Goal: Task Accomplishment & Management: Complete application form

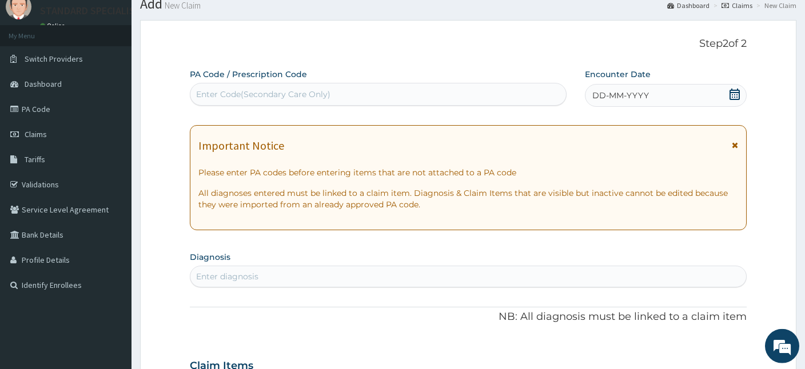
scroll to position [40, 0]
click at [734, 94] on icon at bounding box center [734, 94] width 11 height 11
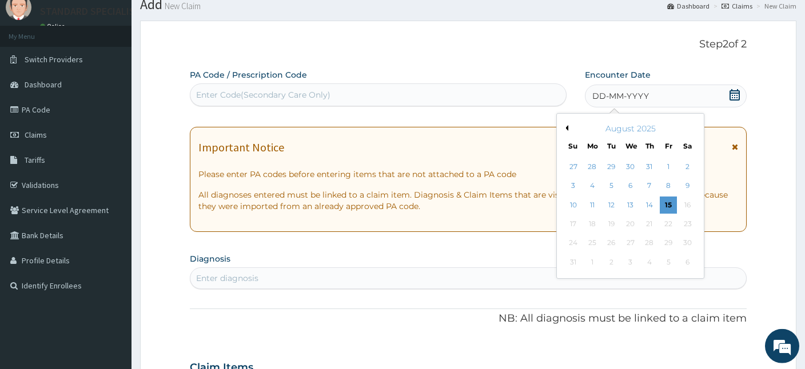
click at [565, 127] on button "Previous Month" at bounding box center [566, 128] width 6 height 6
click at [595, 225] on div "23" at bounding box center [592, 224] width 17 height 17
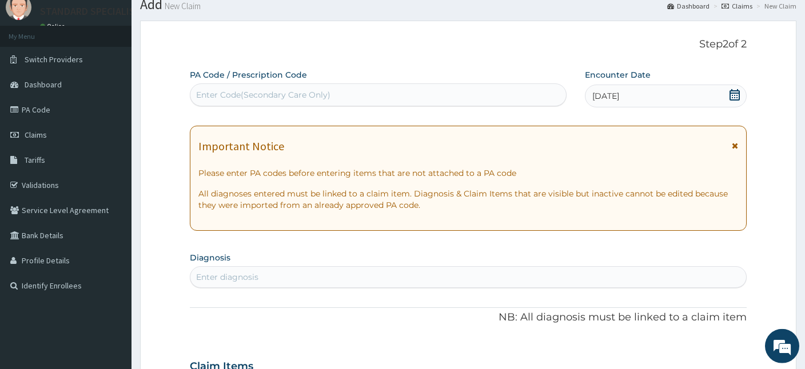
click at [284, 278] on div "Enter diagnosis" at bounding box center [468, 277] width 556 height 18
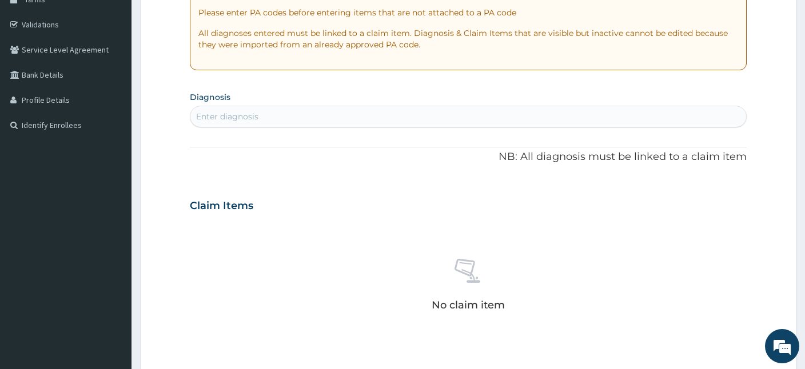
scroll to position [202, 0]
type input "PUD"
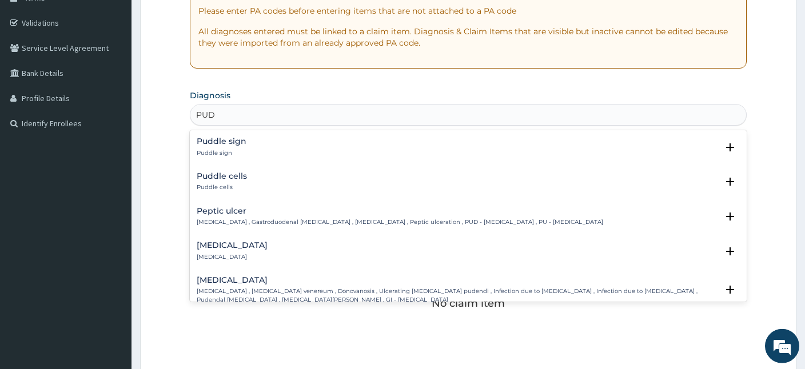
click at [220, 219] on p "[MEDICAL_DATA] , Gastroduodenal [MEDICAL_DATA] , [MEDICAL_DATA] , Peptic ulcera…" at bounding box center [400, 222] width 406 height 8
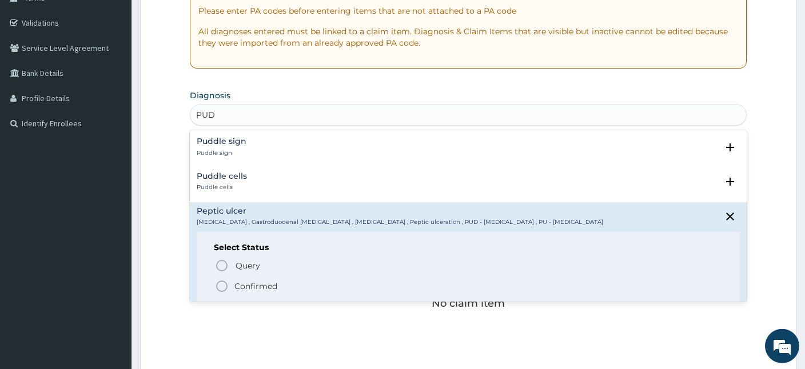
scroll to position [99, 0]
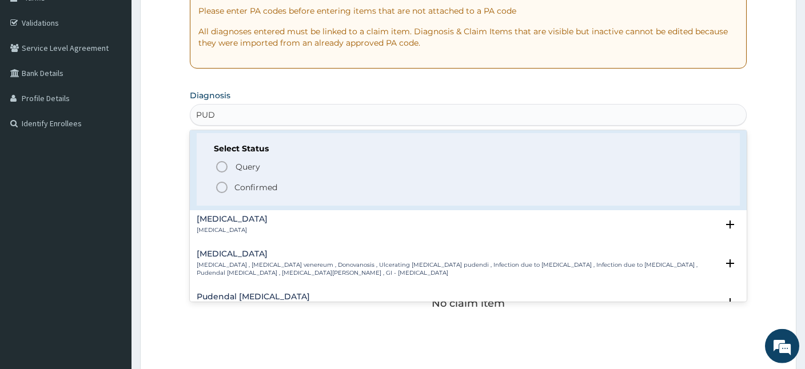
click at [220, 186] on icon "status option filled" at bounding box center [222, 188] width 14 height 14
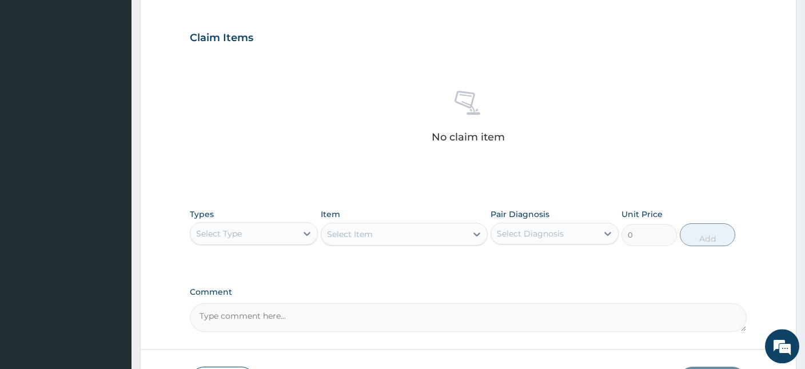
scroll to position [384, 0]
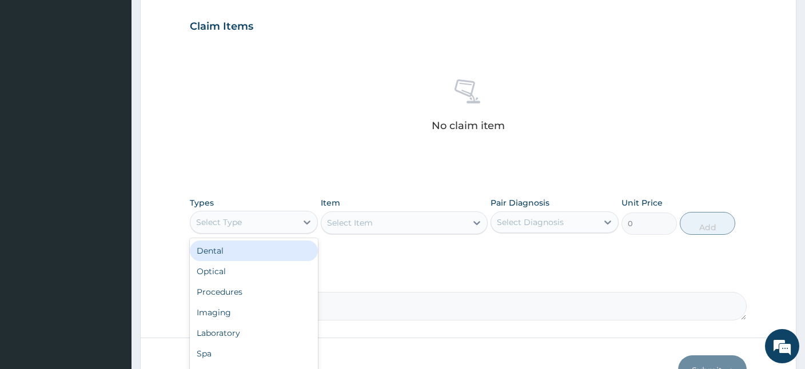
click at [265, 213] on div "Select Type" at bounding box center [243, 222] width 106 height 18
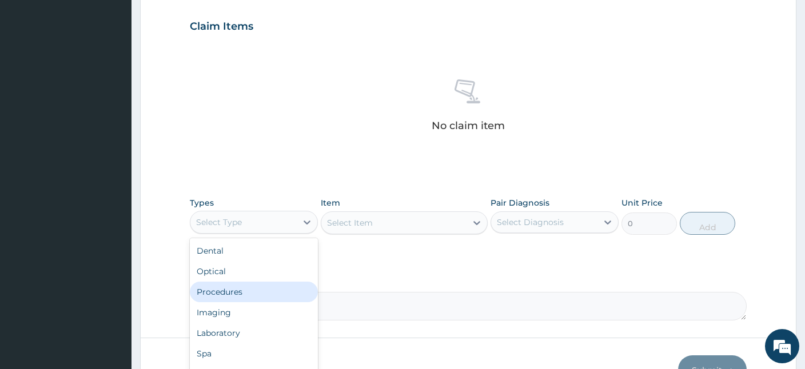
click at [229, 293] on div "Procedures" at bounding box center [254, 292] width 128 height 21
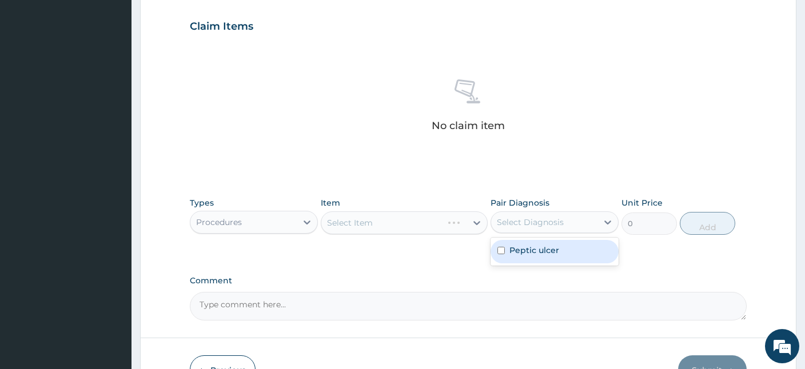
click at [597, 224] on div "Select Diagnosis" at bounding box center [544, 222] width 106 height 18
click at [542, 254] on label "Peptic ulcer" at bounding box center [534, 250] width 50 height 11
checkbox input "true"
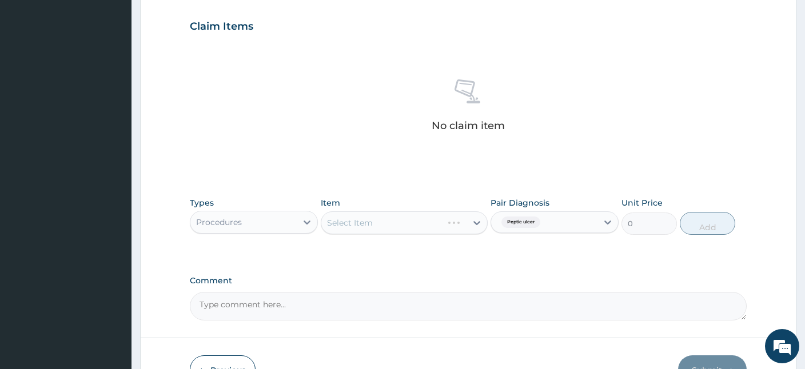
click at [383, 225] on div "Select Item" at bounding box center [404, 223] width 167 height 23
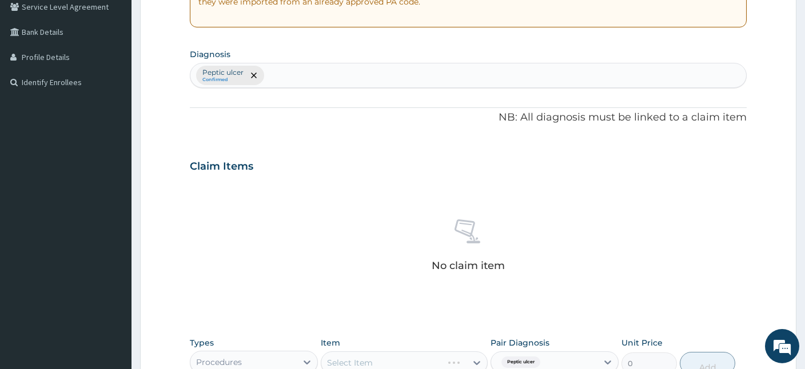
scroll to position [241, 0]
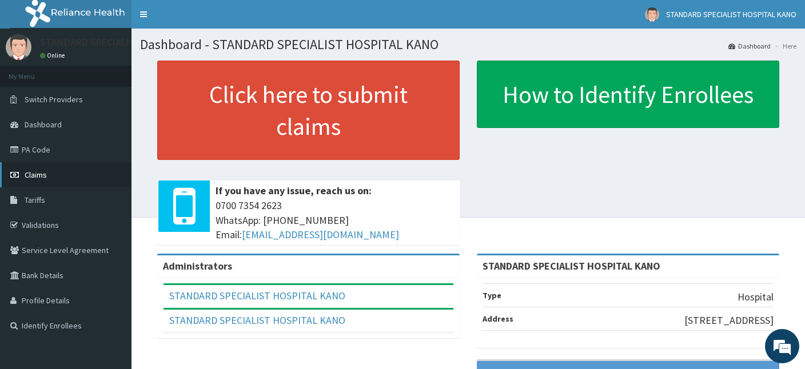
click at [35, 177] on span "Claims" at bounding box center [36, 175] width 22 height 10
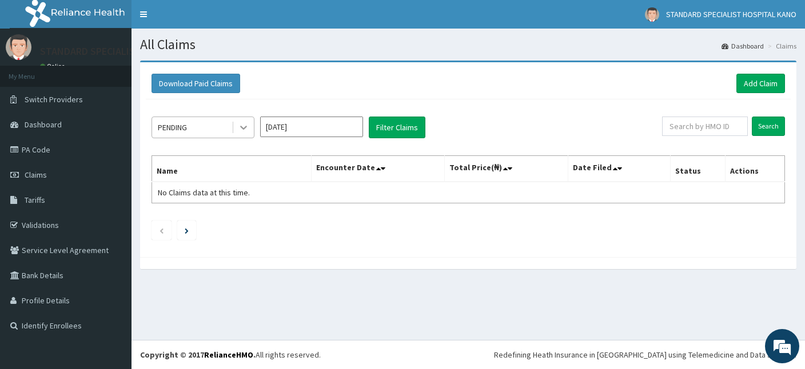
click at [245, 127] on icon at bounding box center [243, 127] width 11 height 11
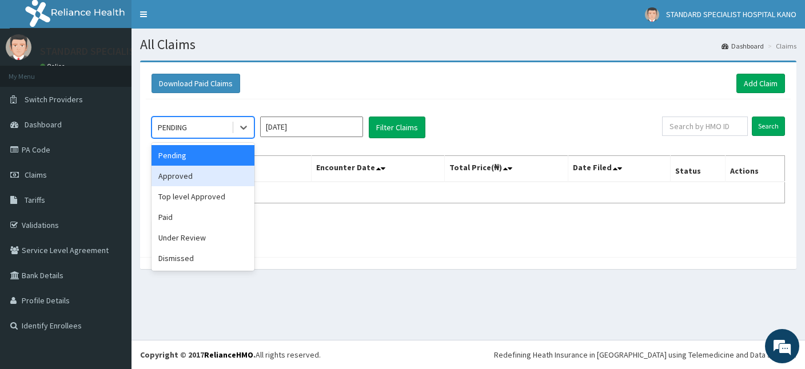
click at [178, 180] on div "Approved" at bounding box center [203, 176] width 103 height 21
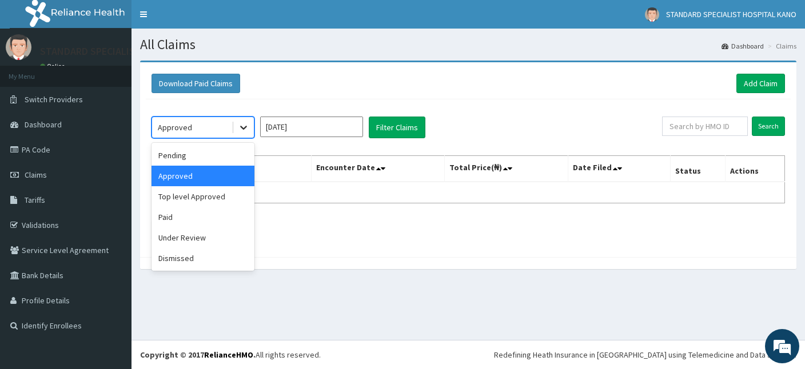
click at [243, 128] on icon at bounding box center [243, 128] width 7 height 4
click at [329, 127] on input "Aug 2025" at bounding box center [311, 127] width 103 height 21
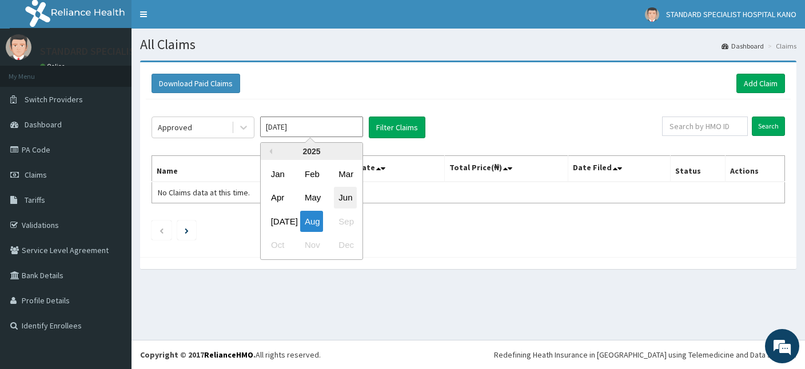
click at [344, 196] on div "Jun" at bounding box center [345, 198] width 23 height 21
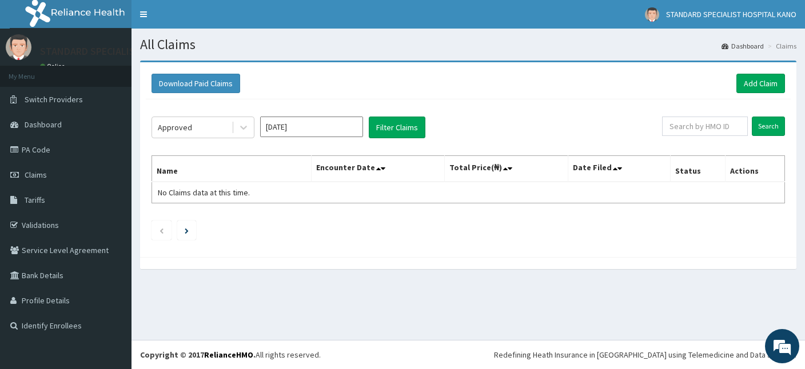
type input "Jun 2025"
click at [405, 130] on button "Filter Claims" at bounding box center [397, 128] width 57 height 22
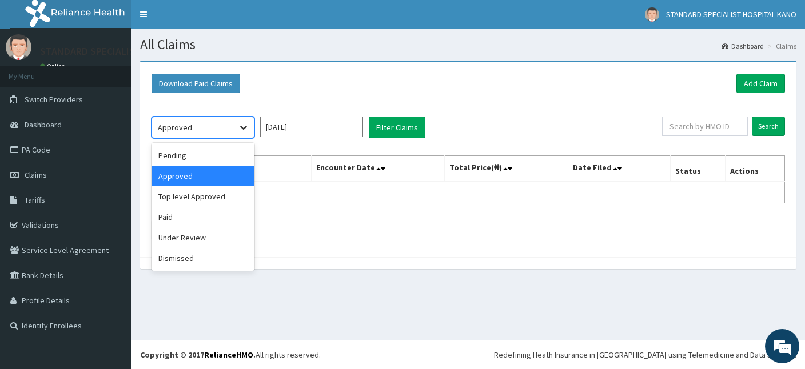
click at [237, 131] on div at bounding box center [243, 127] width 21 height 21
click at [184, 159] on div "Pending" at bounding box center [203, 155] width 103 height 21
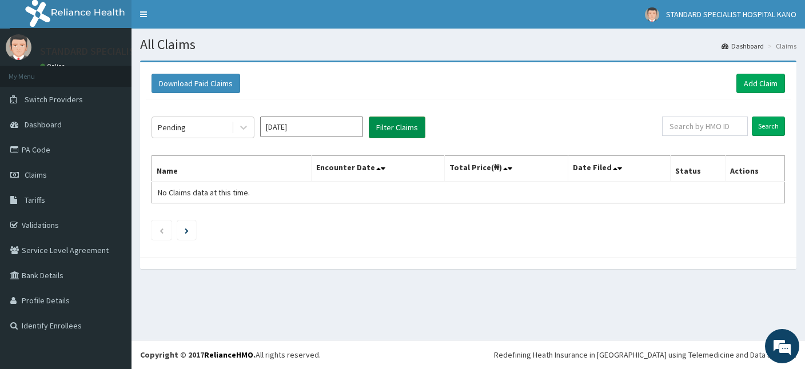
click at [401, 123] on button "Filter Claims" at bounding box center [397, 128] width 57 height 22
click at [394, 128] on button "Filter Claims" at bounding box center [397, 128] width 57 height 22
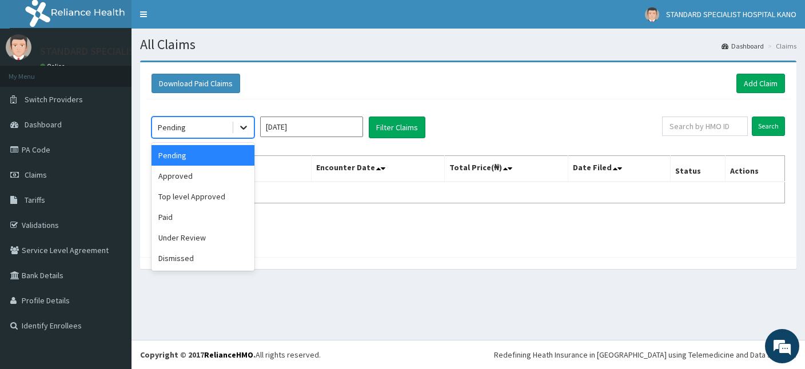
click at [243, 129] on icon at bounding box center [243, 128] width 7 height 4
click at [172, 218] on div "Paid" at bounding box center [203, 217] width 103 height 21
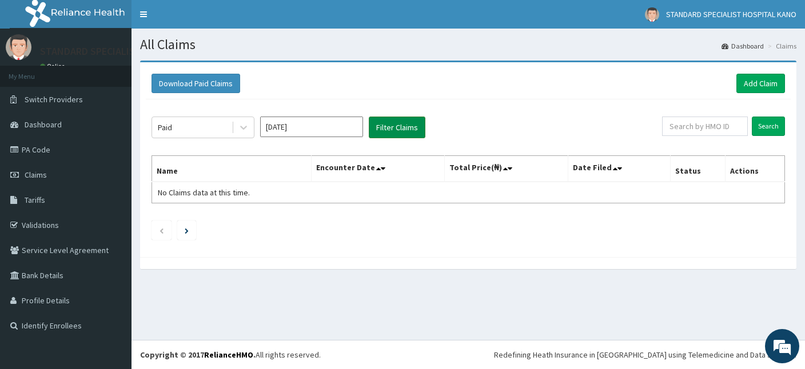
click at [385, 128] on button "Filter Claims" at bounding box center [397, 128] width 57 height 22
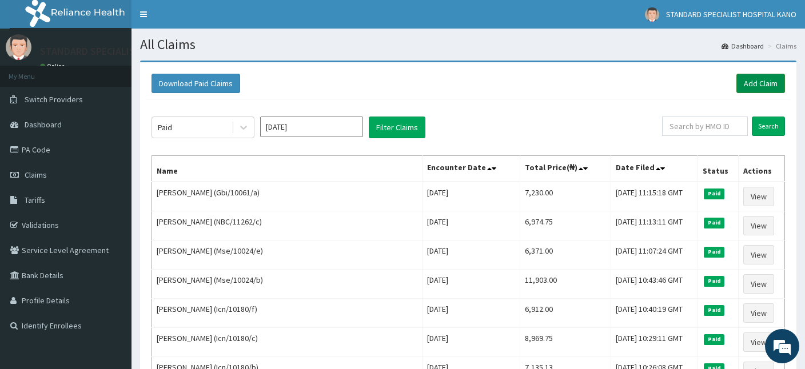
click at [760, 82] on link "Add Claim" at bounding box center [760, 83] width 49 height 19
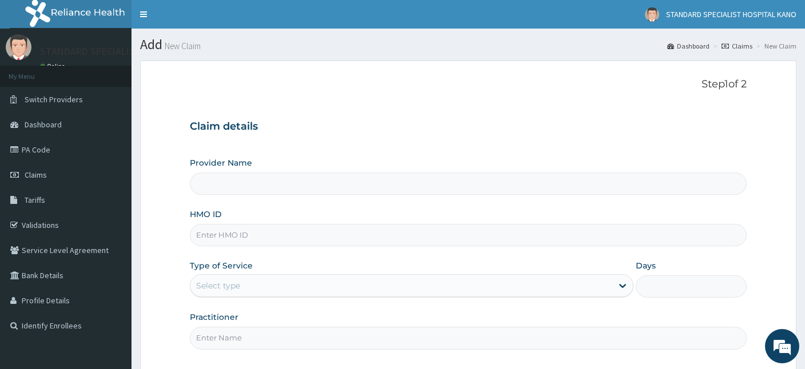
type input "STANDARD SPECIALIST HOSPITAL KANO"
click at [310, 241] on input "HMO ID" at bounding box center [468, 235] width 557 height 22
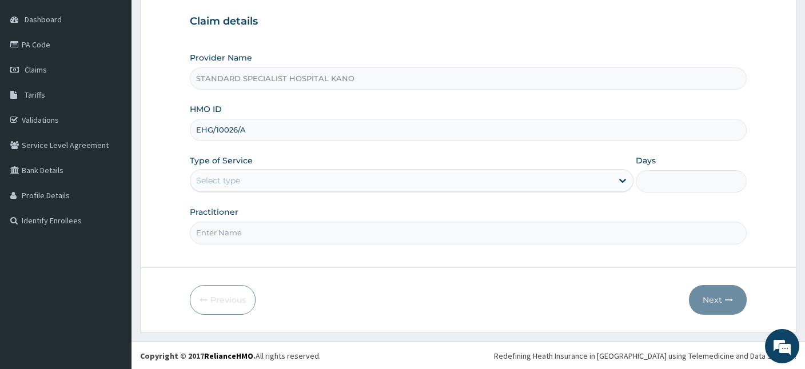
type input "EHG/10026/A"
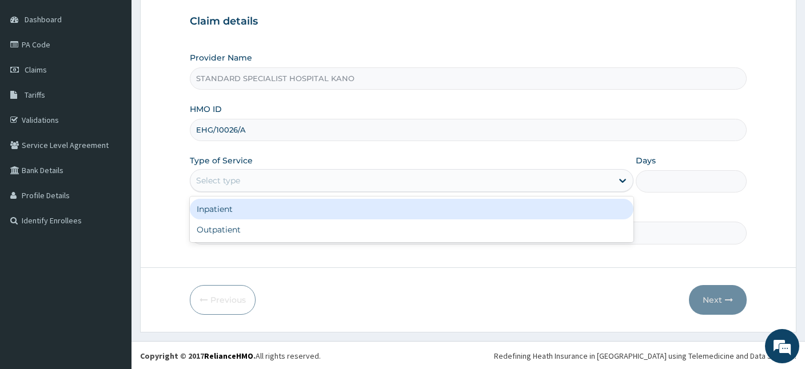
click at [212, 174] on div "Select type" at bounding box center [401, 181] width 422 height 18
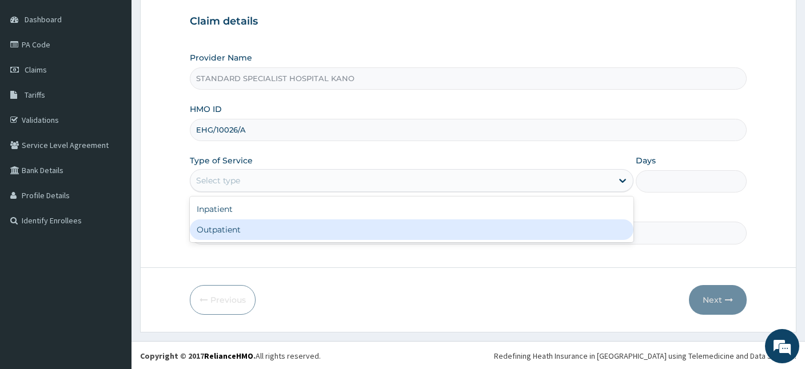
click at [217, 233] on div "Outpatient" at bounding box center [412, 230] width 444 height 21
type input "1"
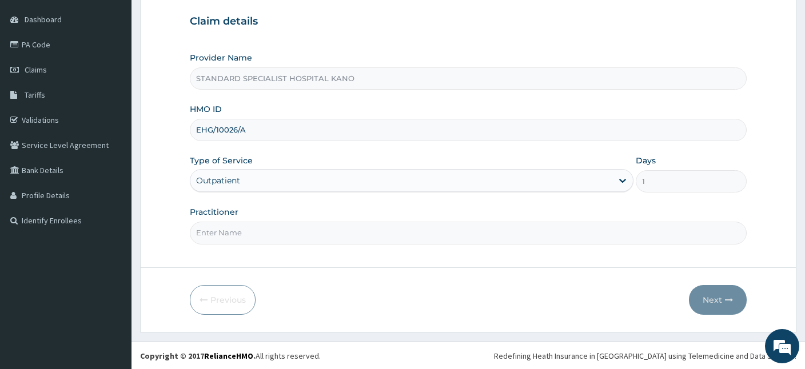
scroll to position [0, 0]
click at [435, 232] on input "Practitioner" at bounding box center [468, 233] width 557 height 22
click at [428, 232] on input "Practitioner" at bounding box center [468, 233] width 557 height 22
type input "DR. FATIMA"
click at [705, 294] on button "Next" at bounding box center [718, 300] width 58 height 30
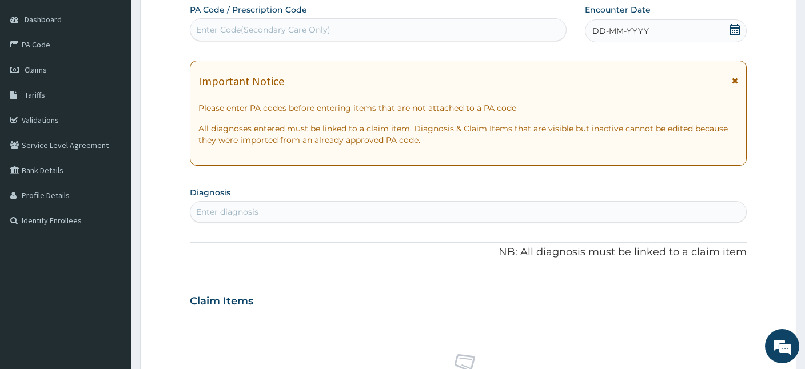
click at [612, 31] on span "DD-MM-YYYY" at bounding box center [620, 30] width 57 height 11
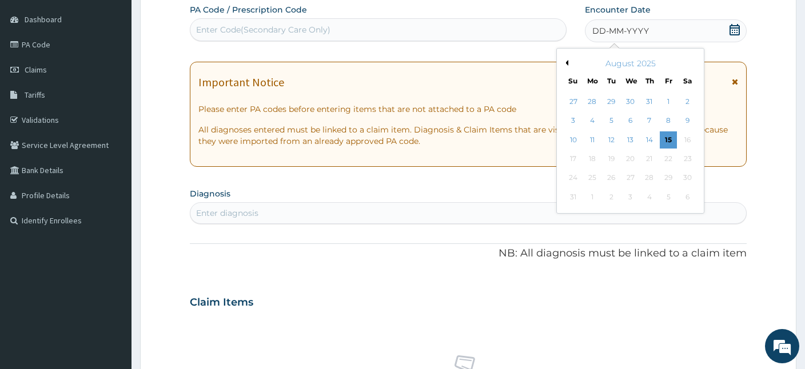
click at [612, 31] on span "DD-MM-YYYY" at bounding box center [620, 30] width 57 height 11
click at [565, 62] on button "Previous Month" at bounding box center [566, 63] width 6 height 6
click at [596, 158] on div "23" at bounding box center [592, 158] width 17 height 17
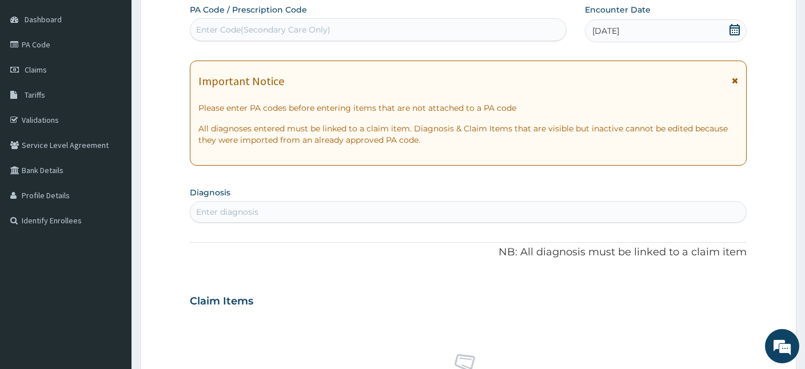
click at [419, 210] on div "Enter diagnosis" at bounding box center [468, 212] width 556 height 18
type input "PUD"
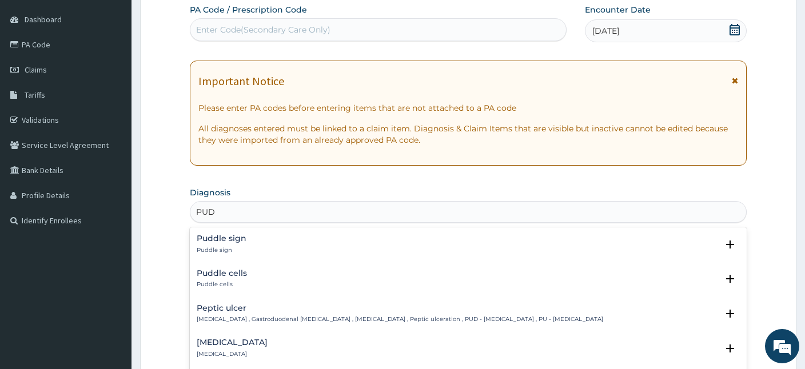
click at [286, 313] on div "Peptic ulcer Peptic ulcer , Gastroduodenal ulcer , Peptic ulcer disease , Pepti…" at bounding box center [400, 314] width 406 height 20
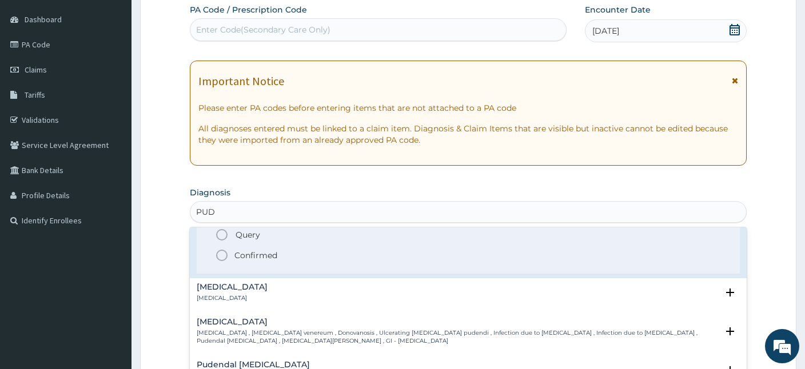
scroll to position [129, 0]
click at [221, 257] on icon "status option filled" at bounding box center [222, 255] width 14 height 14
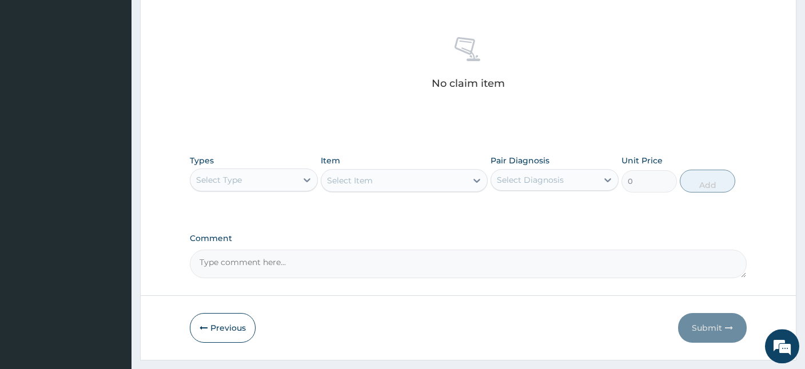
scroll to position [429, 0]
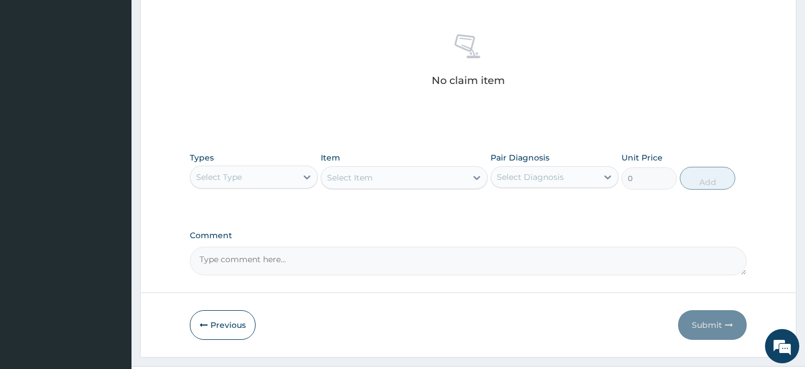
click at [293, 178] on div "Select Type" at bounding box center [243, 177] width 106 height 18
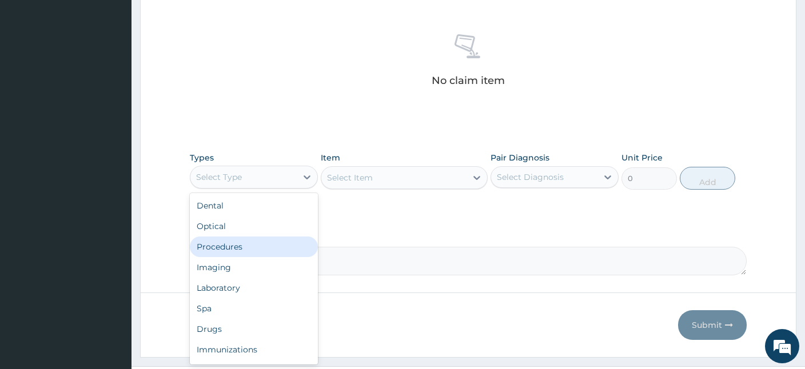
click at [230, 246] on div "Procedures" at bounding box center [254, 247] width 128 height 21
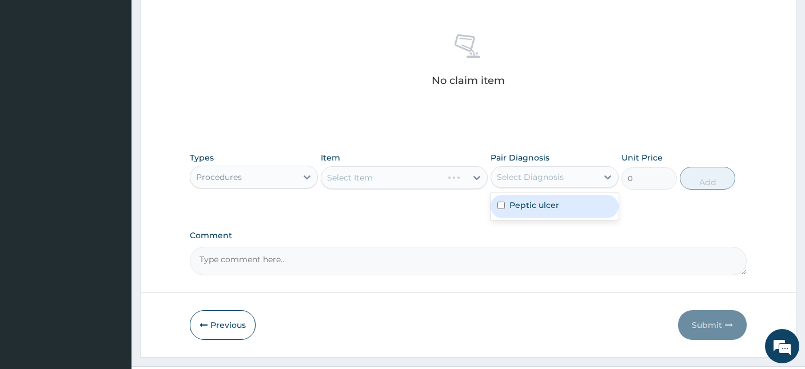
click at [525, 181] on div "Select Diagnosis" at bounding box center [530, 177] width 67 height 11
click at [508, 212] on div "Peptic ulcer" at bounding box center [555, 206] width 128 height 23
checkbox input "true"
click at [395, 178] on div "Select Item" at bounding box center [393, 178] width 145 height 18
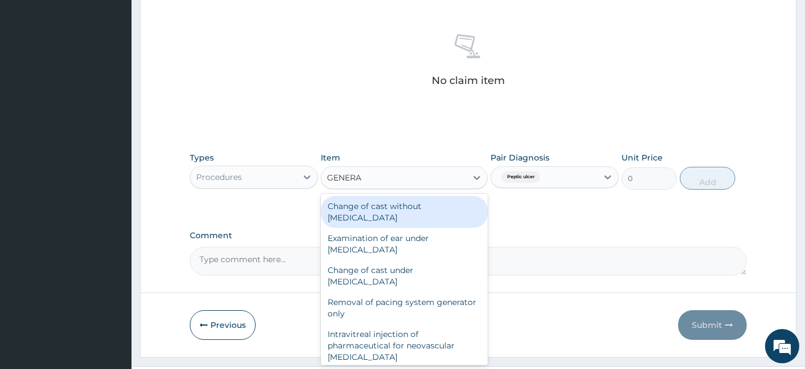
type input "GENERAL"
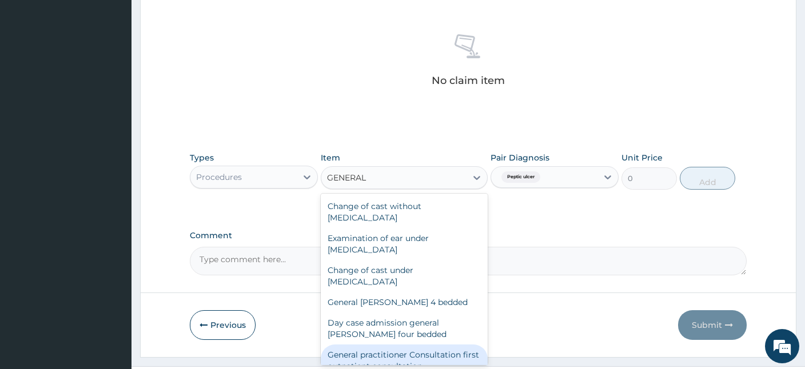
click at [353, 356] on div "General practitioner Consultation first outpatient consultation" at bounding box center [404, 361] width 167 height 32
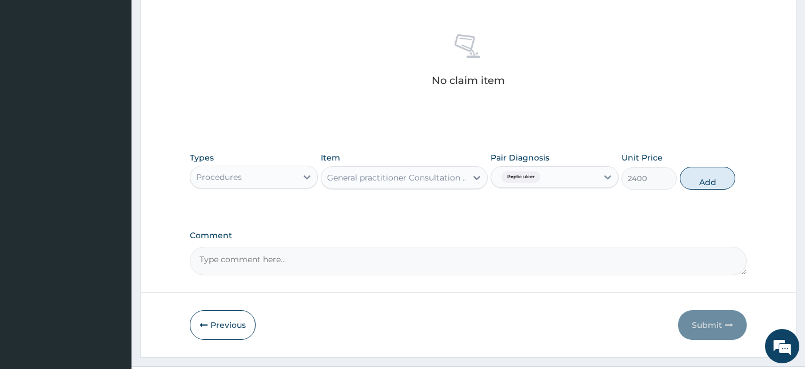
scroll to position [453, 0]
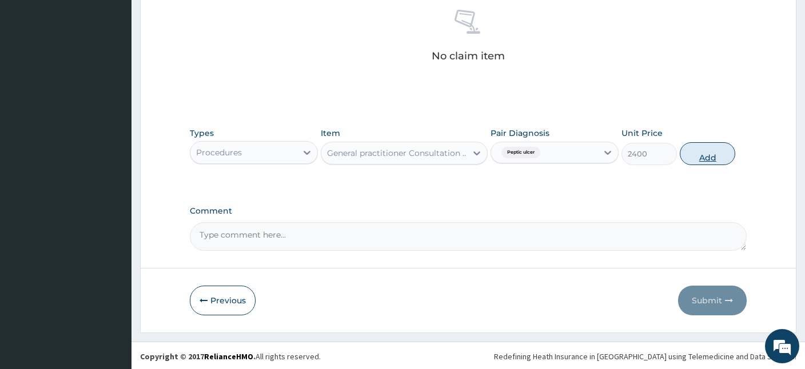
click at [723, 155] on button "Add" at bounding box center [707, 153] width 55 height 23
type input "0"
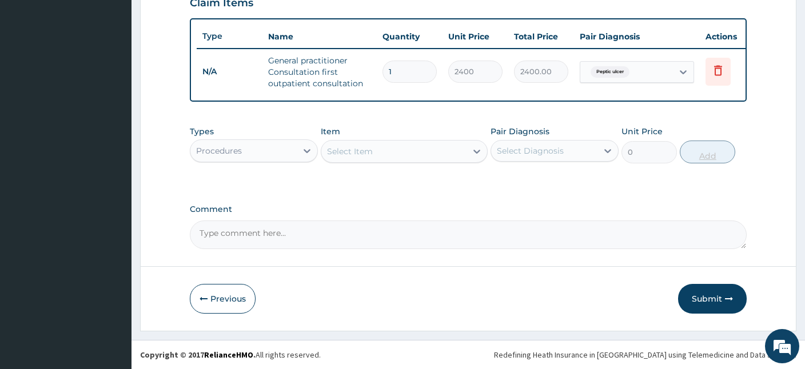
scroll to position [404, 0]
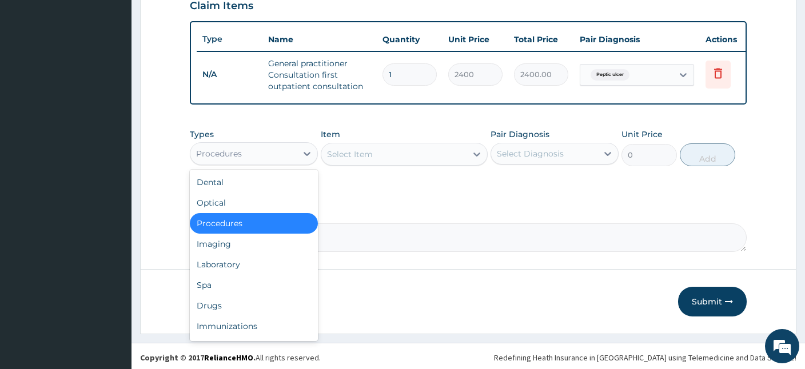
click at [260, 157] on div "Procedures" at bounding box center [243, 154] width 106 height 18
click at [204, 305] on div "Drugs" at bounding box center [254, 306] width 128 height 21
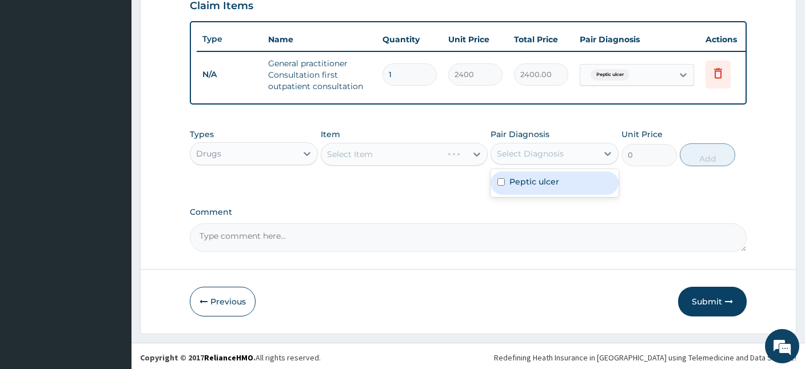
click at [529, 148] on div "Select Diagnosis" at bounding box center [530, 153] width 67 height 11
click at [502, 180] on input "checkbox" at bounding box center [500, 181] width 7 height 7
checkbox input "true"
click at [353, 153] on div "Select Item" at bounding box center [350, 154] width 46 height 11
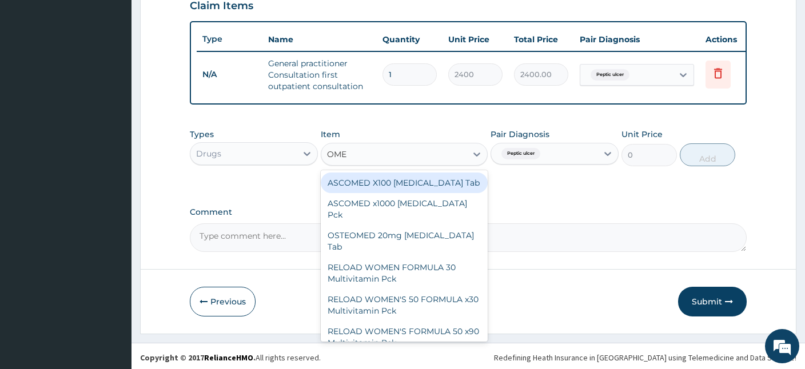
type input "OMEP"
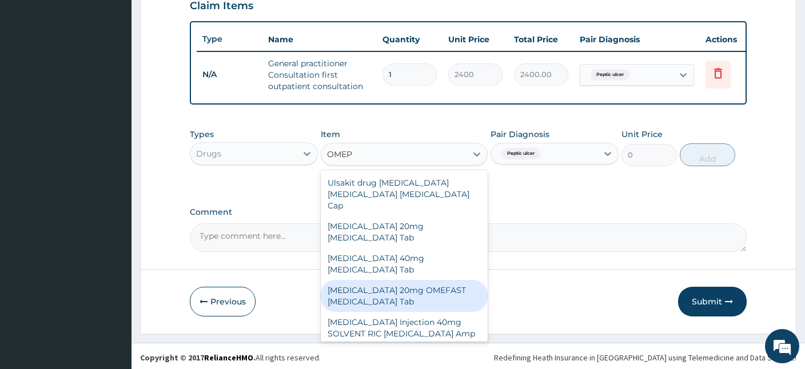
click at [359, 280] on div "[MEDICAL_DATA] 20mg OMEFAST [MEDICAL_DATA] Tab" at bounding box center [404, 296] width 167 height 32
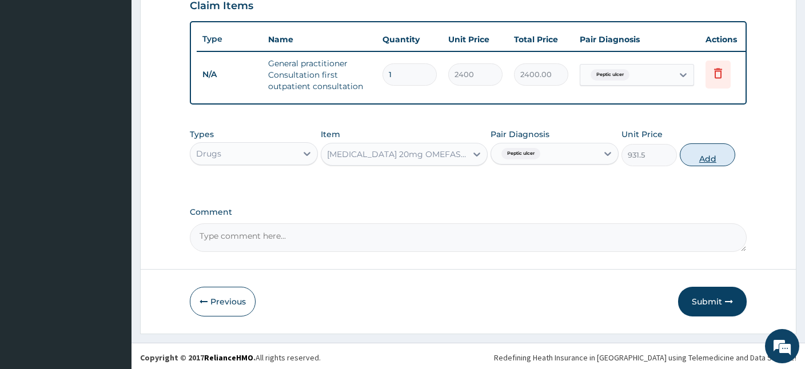
click at [710, 158] on button "Add" at bounding box center [707, 155] width 55 height 23
type input "0"
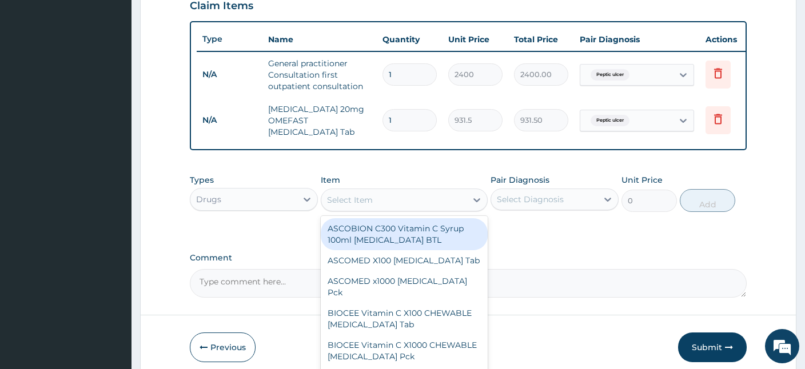
click at [373, 194] on div "Select Item" at bounding box center [393, 200] width 145 height 18
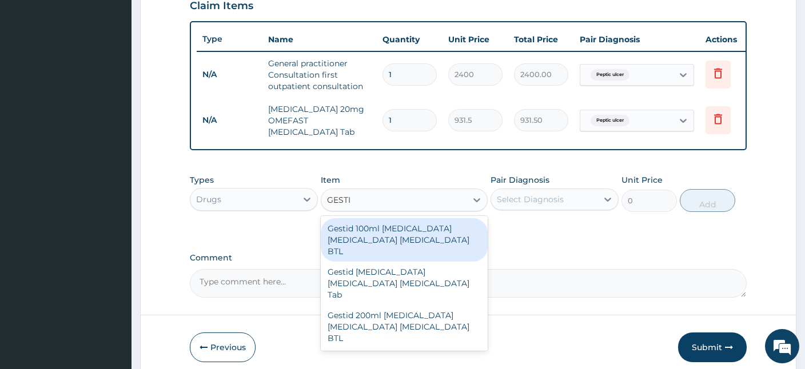
type input "GESTID"
click at [392, 229] on div "Gestid 100ml [MEDICAL_DATA] [MEDICAL_DATA] [MEDICAL_DATA] BTL" at bounding box center [404, 239] width 167 height 43
type input "828"
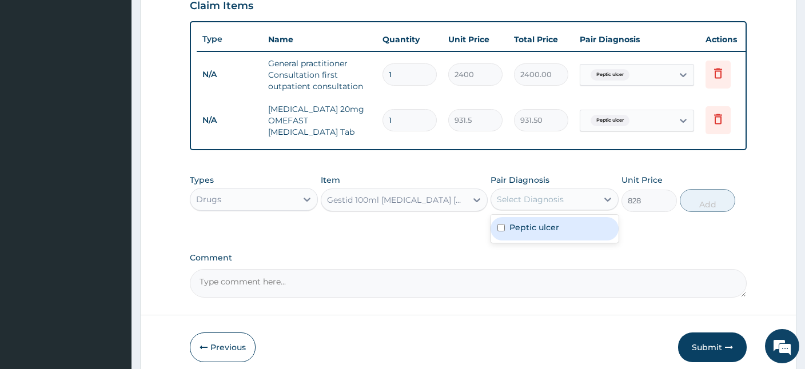
click at [588, 196] on div "Select Diagnosis" at bounding box center [544, 199] width 106 height 18
click at [556, 222] on label "Peptic ulcer" at bounding box center [534, 227] width 50 height 11
checkbox input "true"
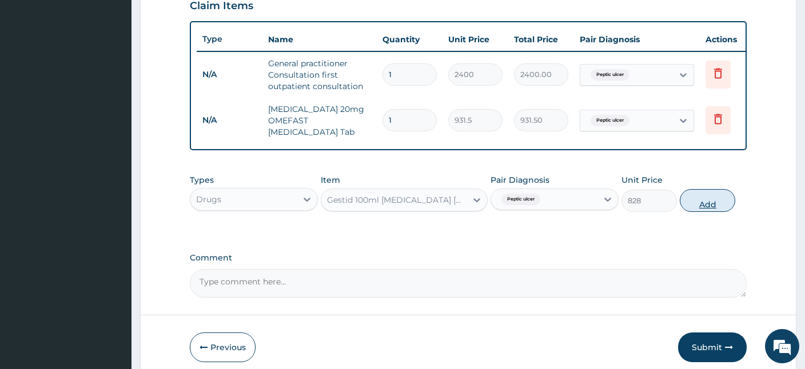
click at [718, 199] on button "Add" at bounding box center [707, 200] width 55 height 23
type input "0"
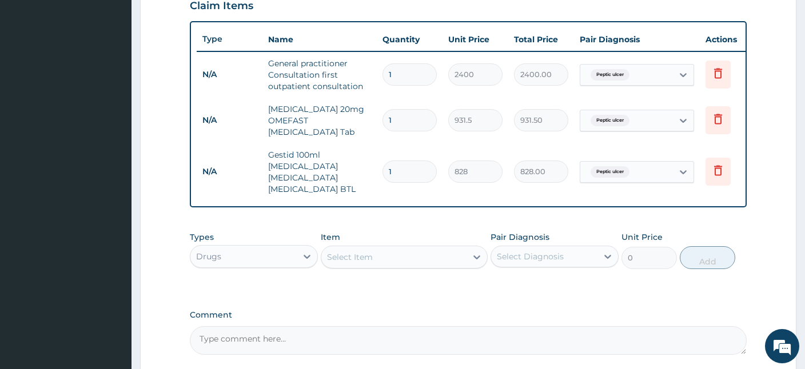
click at [348, 253] on div "Select Item" at bounding box center [350, 257] width 46 height 11
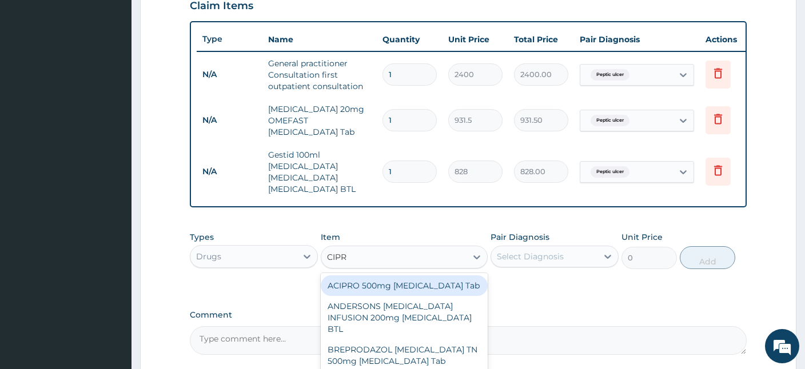
type input "CIPRO"
click at [361, 281] on div "ACIPRO 500mg [MEDICAL_DATA] Tab" at bounding box center [404, 286] width 167 height 21
type input "301.875"
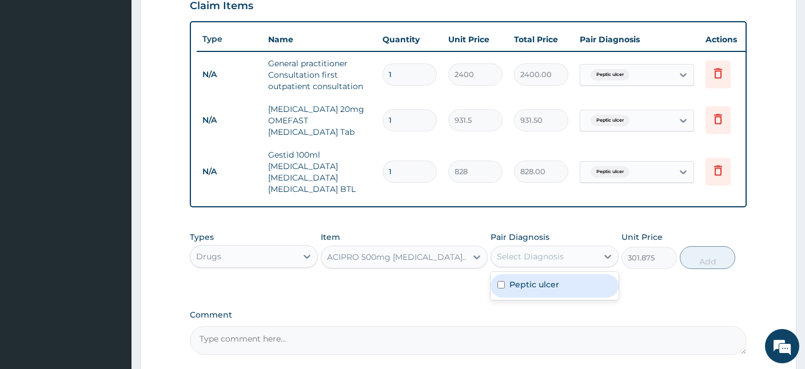
click at [543, 256] on div "Select Diagnosis" at bounding box center [530, 256] width 67 height 11
click at [505, 297] on div "Peptic ulcer" at bounding box center [555, 286] width 128 height 28
click at [508, 289] on div "Peptic ulcer" at bounding box center [555, 285] width 128 height 23
checkbox input "true"
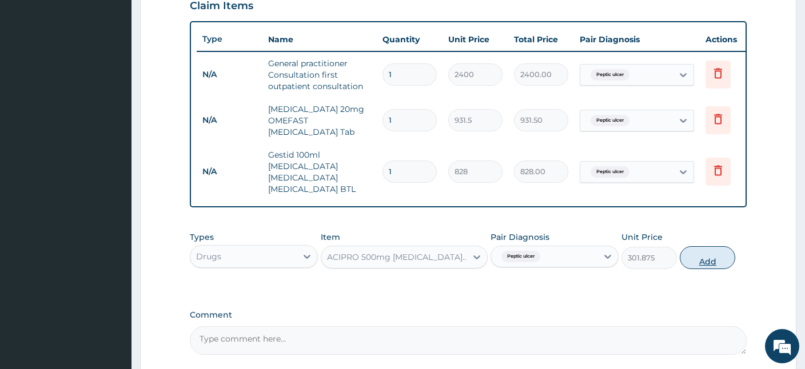
click at [706, 256] on button "Add" at bounding box center [707, 257] width 55 height 23
type input "0"
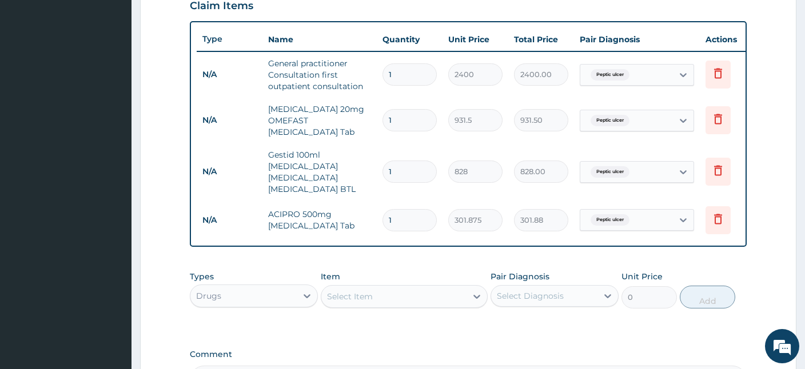
type input "10"
type input "3018.75"
type input "10"
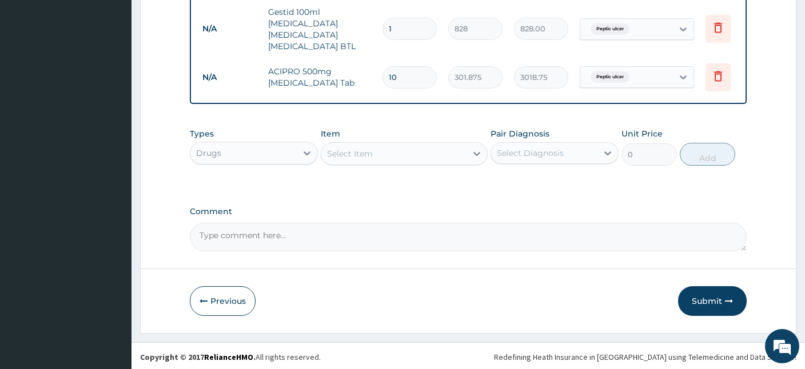
click at [382, 145] on div "Select Item" at bounding box center [393, 154] width 145 height 18
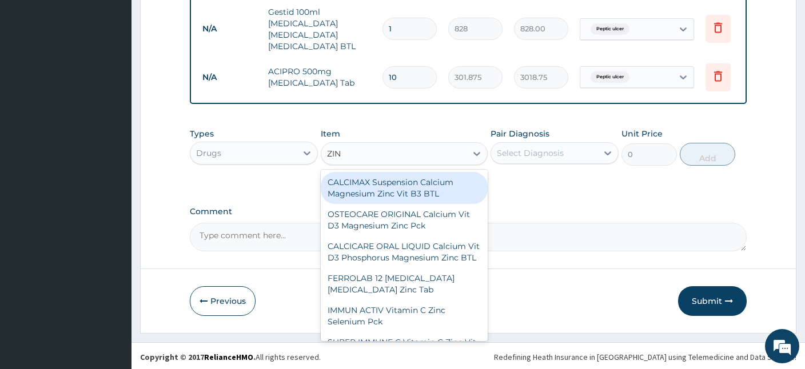
type input "ZINC"
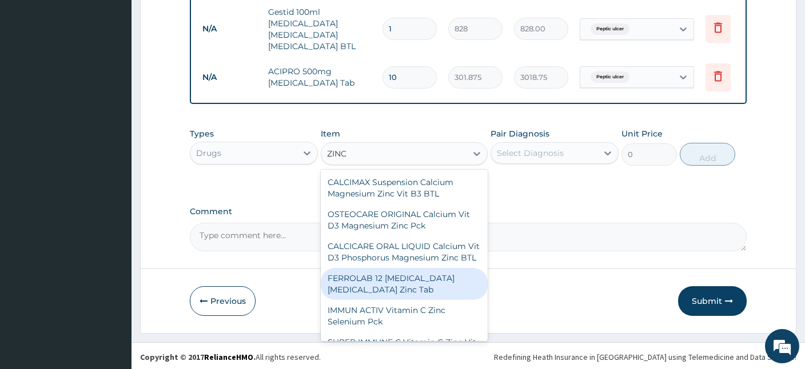
click at [364, 289] on div "FERROLAB 12 [MEDICAL_DATA] [MEDICAL_DATA] Zinc Tab" at bounding box center [404, 284] width 167 height 32
type input "396.75"
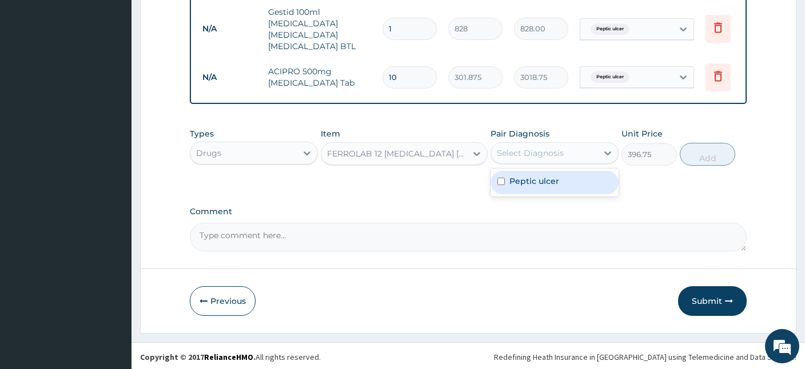
click at [540, 152] on div "Select Diagnosis" at bounding box center [530, 153] width 67 height 11
click at [523, 176] on label "Peptic ulcer" at bounding box center [534, 181] width 50 height 11
checkbox input "true"
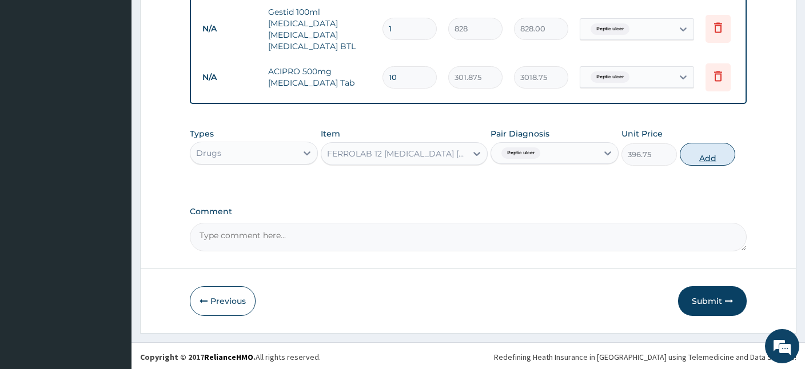
click at [707, 156] on button "Add" at bounding box center [707, 154] width 55 height 23
type input "0"
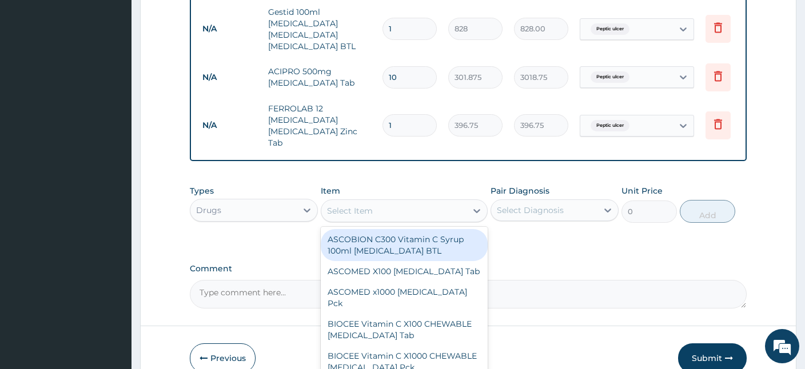
click at [353, 205] on div "Select Item" at bounding box center [350, 210] width 46 height 11
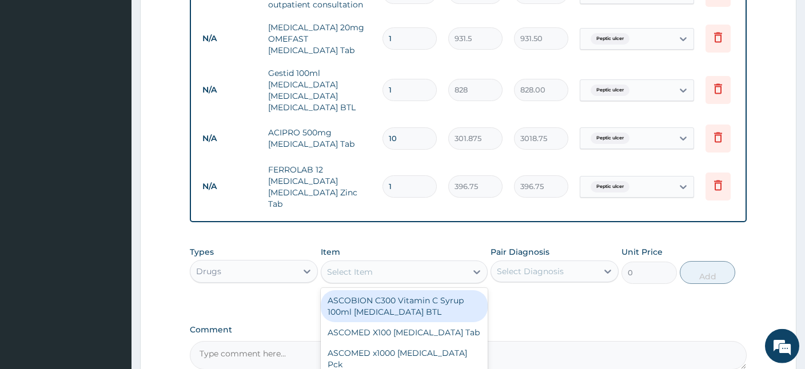
scroll to position [493, 0]
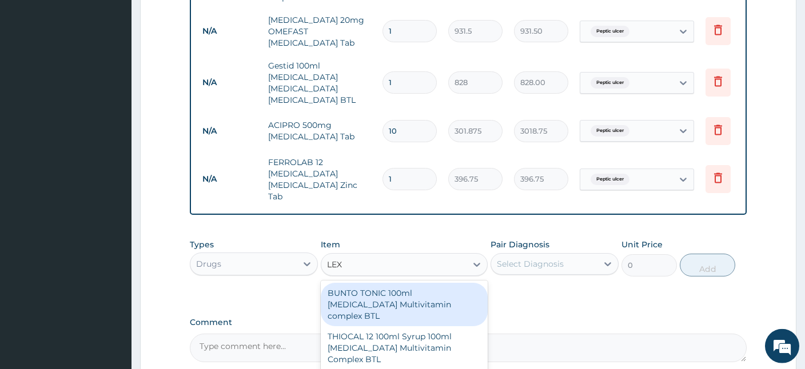
type input "LEXO"
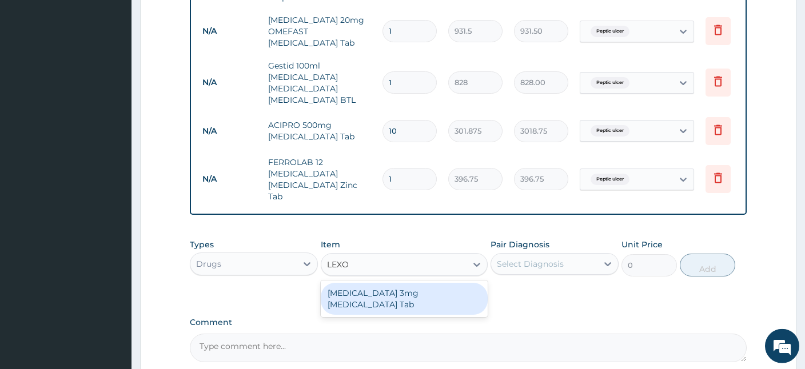
click at [396, 283] on div "[MEDICAL_DATA] 3mg [MEDICAL_DATA] Tab" at bounding box center [404, 299] width 167 height 32
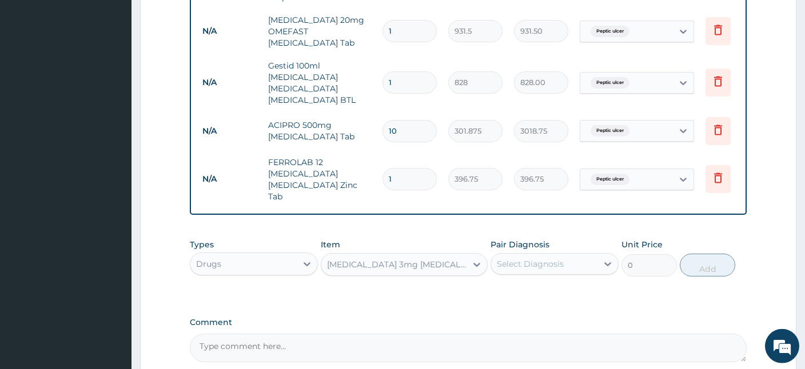
type input "258.75"
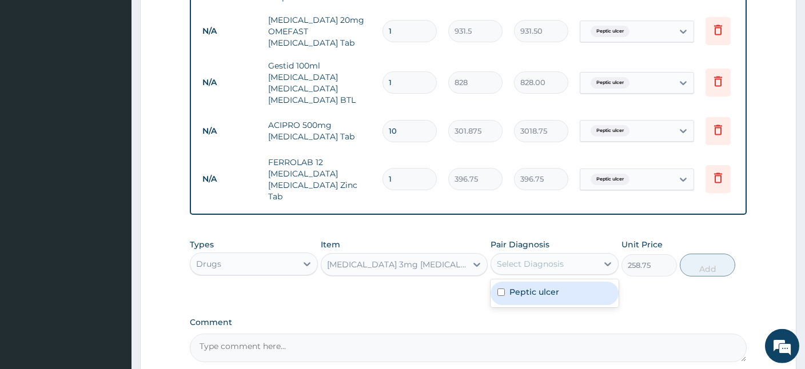
drag, startPoint x: 526, startPoint y: 257, endPoint x: 509, endPoint y: 286, distance: 34.3
click at [509, 275] on div "option Peptic ulcer, selected. option Peptic ulcer focused, 1 of 1. 1 result av…" at bounding box center [555, 264] width 128 height 22
click at [509, 286] on div "Peptic ulcer" at bounding box center [555, 293] width 128 height 23
checkbox input "true"
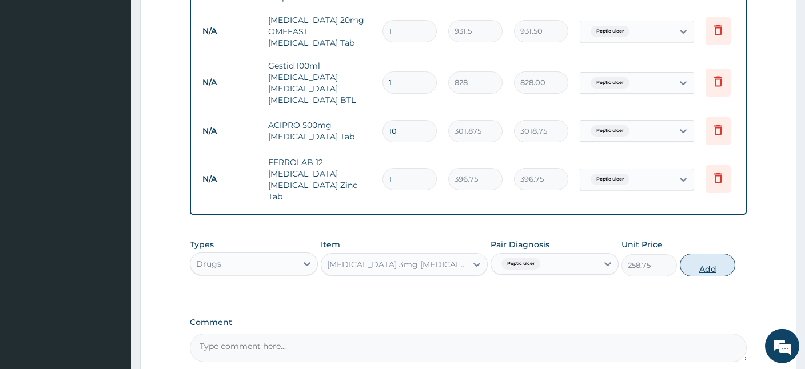
click at [695, 254] on button "Add" at bounding box center [707, 265] width 55 height 23
type input "0"
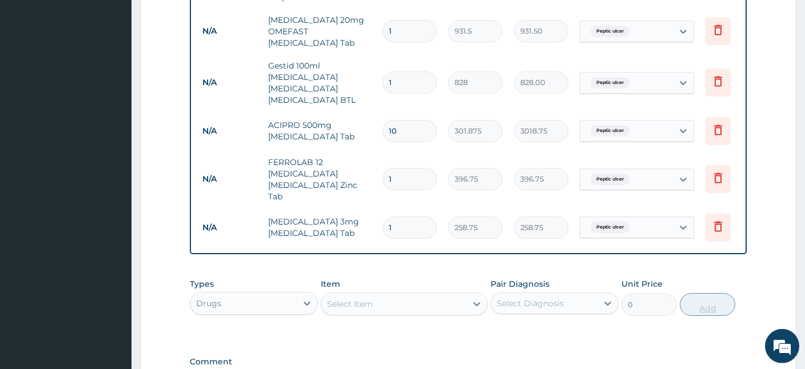
type input "0.00"
type input "3"
type input "776.25"
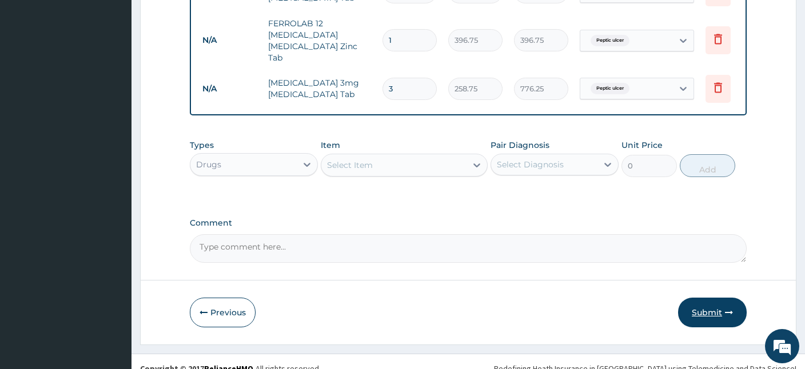
type input "3"
click at [720, 309] on button "Submit" at bounding box center [712, 313] width 69 height 30
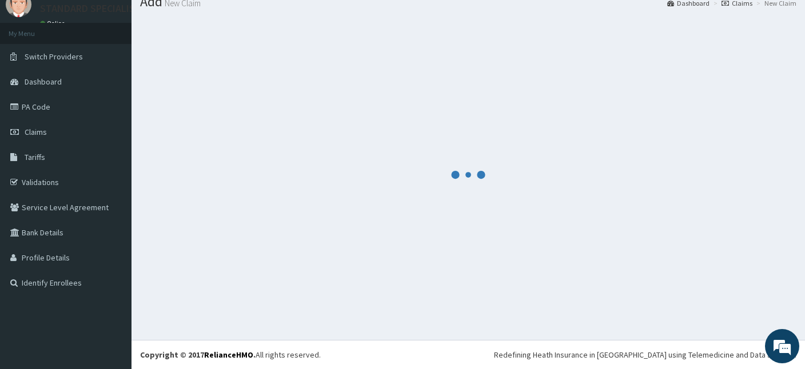
scroll to position [43, 0]
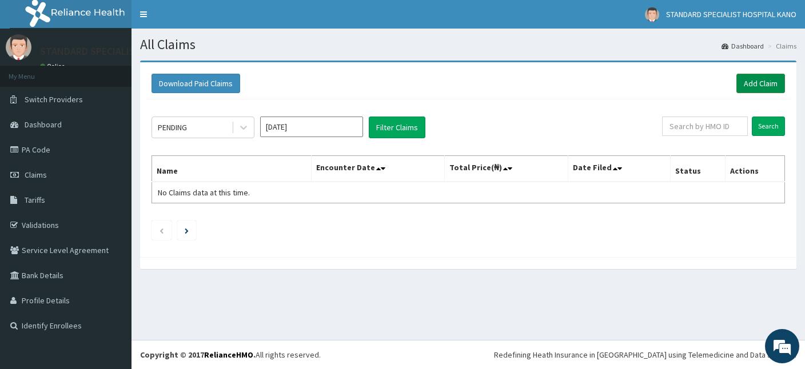
click at [767, 84] on link "Add Claim" at bounding box center [760, 83] width 49 height 19
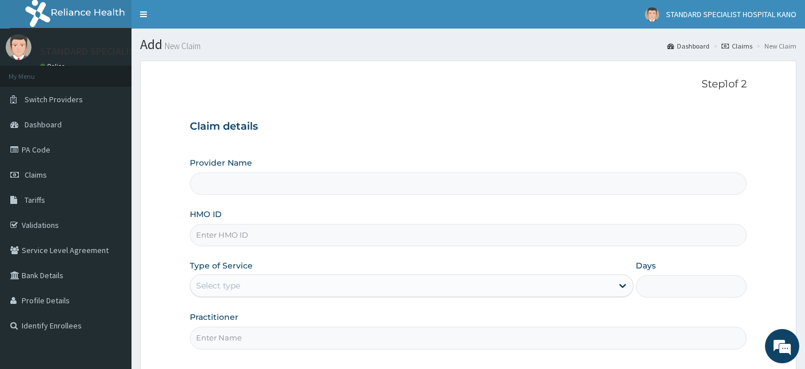
click at [257, 234] on input "HMO ID" at bounding box center [468, 235] width 557 height 22
type input "STANDARD SPECIALIST HOSPITAL KANO"
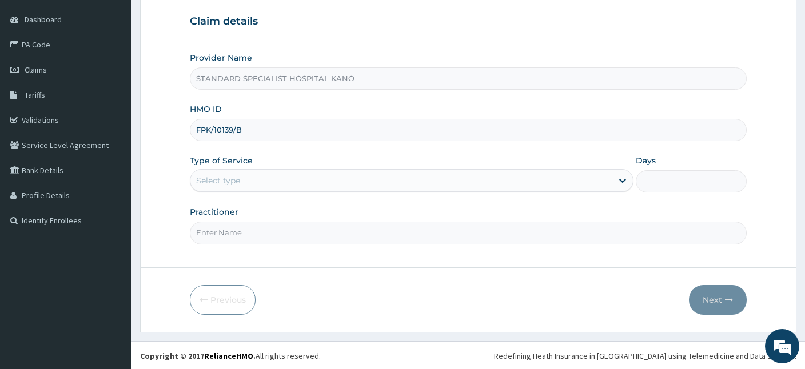
type input "FPK/10139/B"
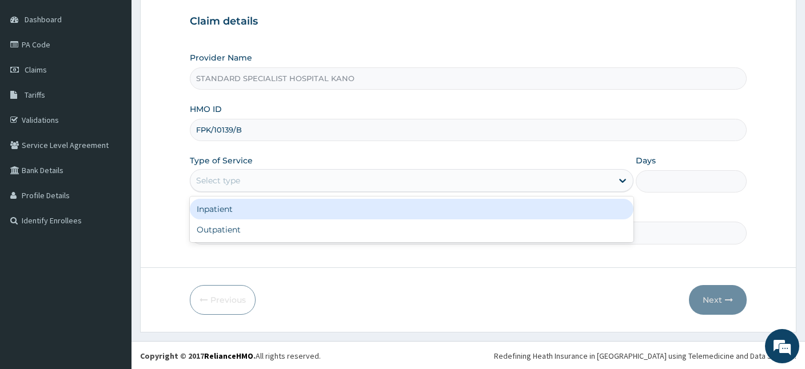
click at [220, 185] on div "Select type" at bounding box center [218, 180] width 44 height 11
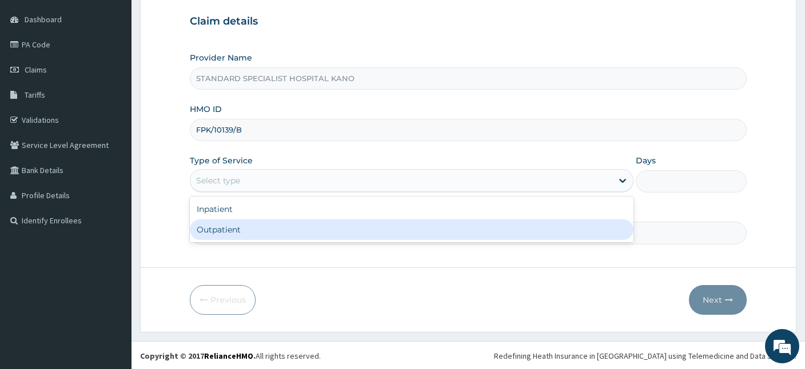
click at [204, 226] on div "Outpatient" at bounding box center [412, 230] width 444 height 21
type input "1"
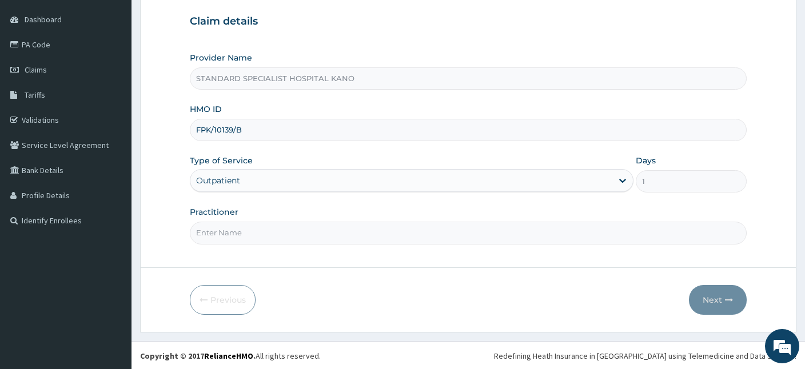
click at [226, 225] on input "Practitioner" at bounding box center [468, 233] width 557 height 22
type input "F"
type input "[PERSON_NAME]"
click at [703, 298] on button "Next" at bounding box center [718, 300] width 58 height 30
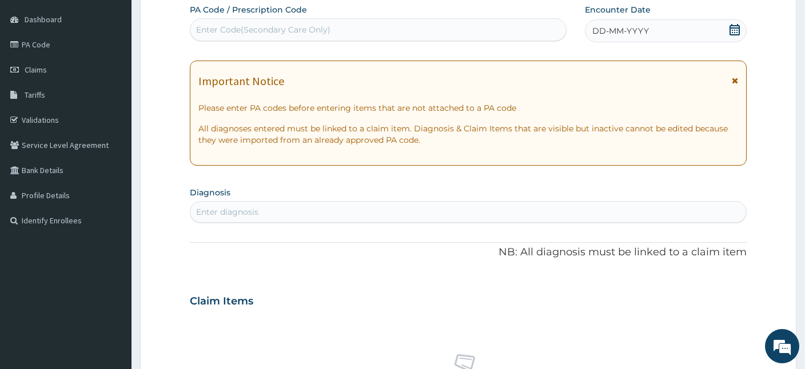
click at [734, 35] on span at bounding box center [734, 31] width 11 height 14
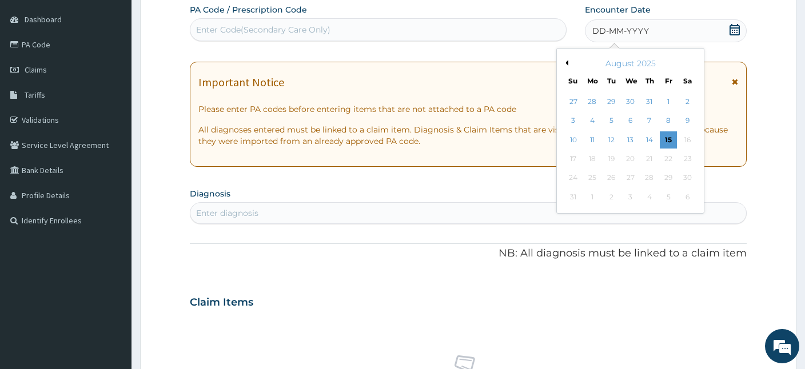
click at [565, 63] on button "Previous Month" at bounding box center [566, 63] width 6 height 6
click at [597, 161] on div "23" at bounding box center [592, 158] width 17 height 17
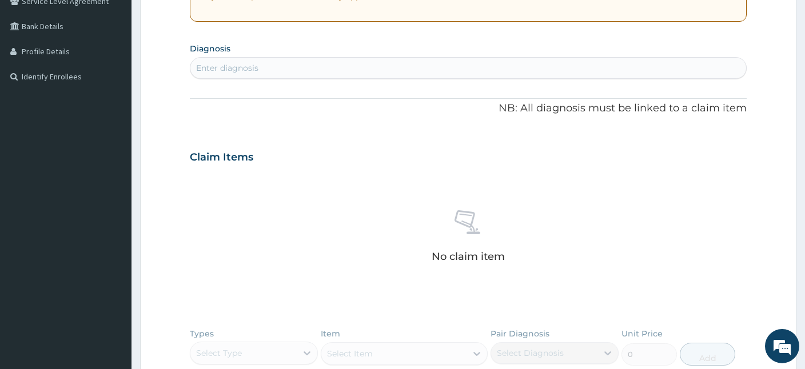
scroll to position [249, 0]
click at [316, 69] on div "Enter diagnosis" at bounding box center [468, 68] width 556 height 18
type input "MALA"
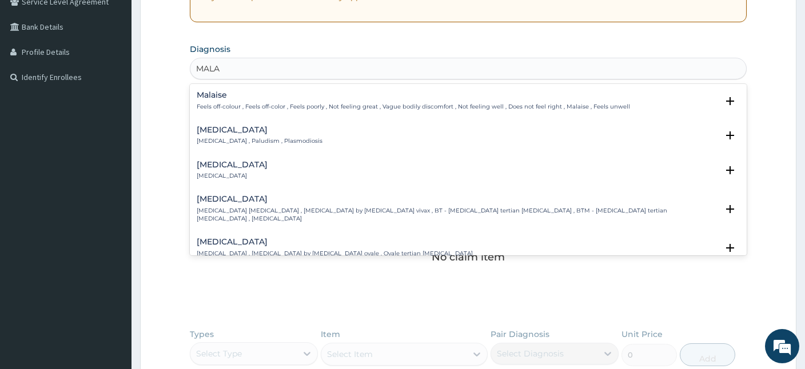
click at [206, 136] on div "[MEDICAL_DATA] [MEDICAL_DATA] , Paludism , Plasmodiosis" at bounding box center [260, 136] width 126 height 20
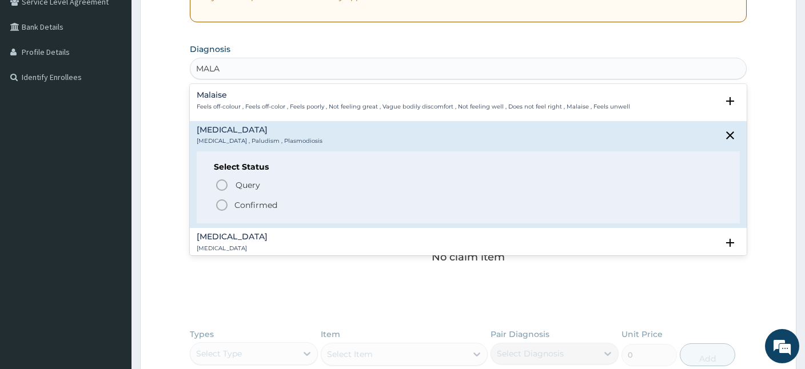
click at [219, 205] on icon "status option filled" at bounding box center [222, 205] width 14 height 14
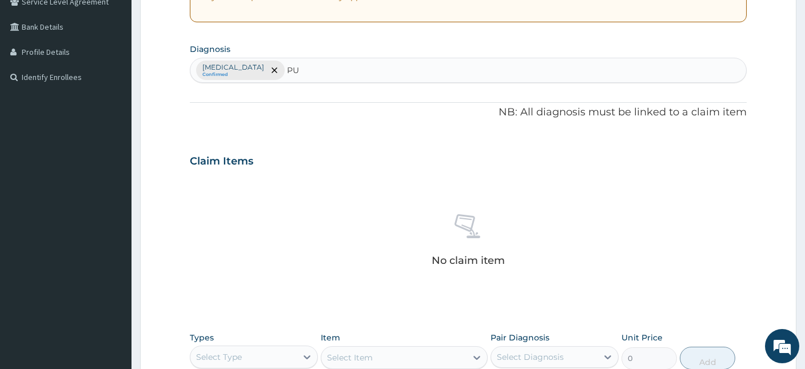
type input "PUD"
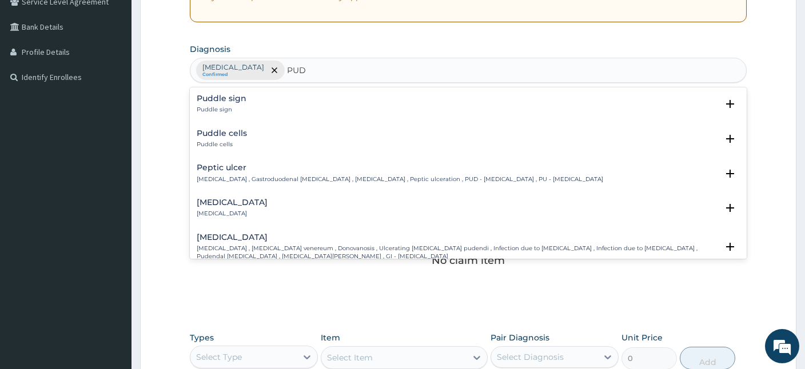
click at [221, 173] on div "[MEDICAL_DATA] [MEDICAL_DATA] , Gastroduodenal [MEDICAL_DATA] , [MEDICAL_DATA] …" at bounding box center [400, 174] width 406 height 20
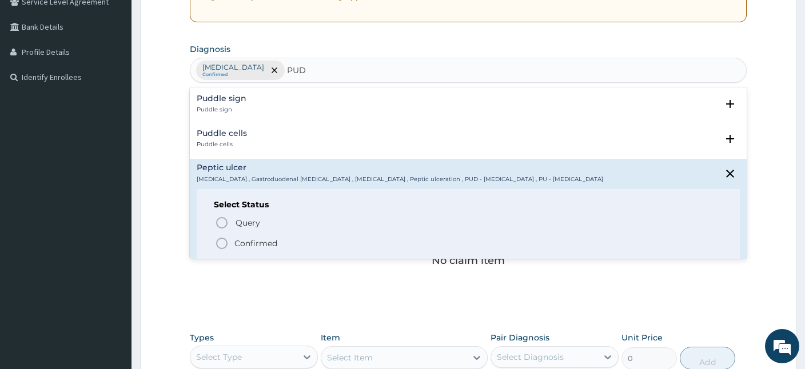
click at [220, 240] on icon "status option filled" at bounding box center [222, 244] width 14 height 14
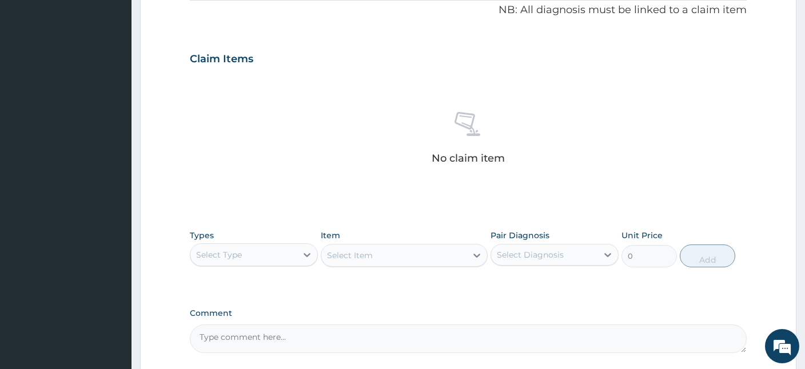
scroll to position [353, 0]
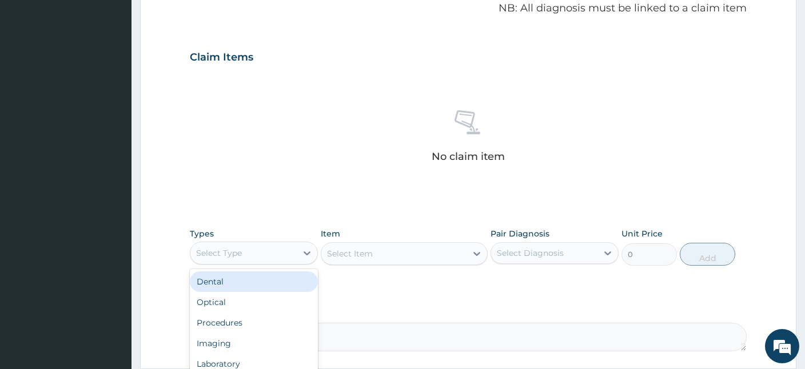
click at [233, 258] on div "Select Type" at bounding box center [243, 253] width 106 height 18
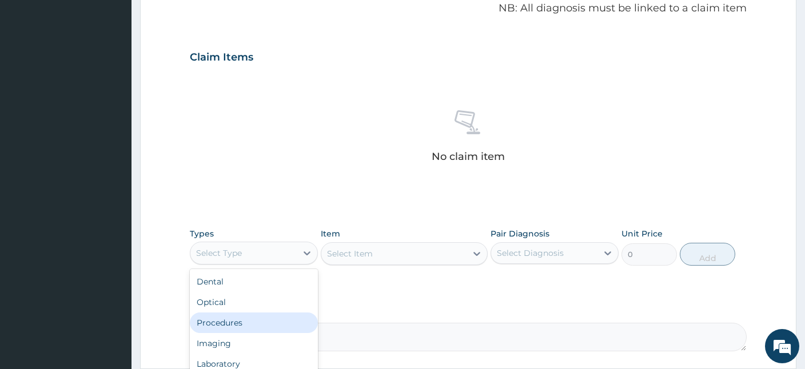
click at [224, 322] on div "Procedures" at bounding box center [254, 323] width 128 height 21
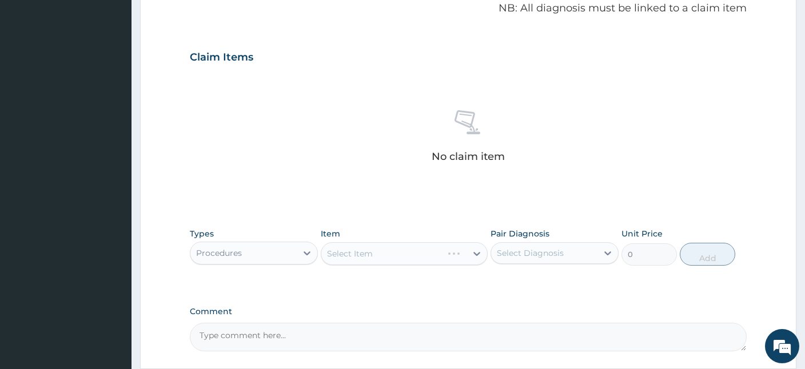
scroll to position [453, 0]
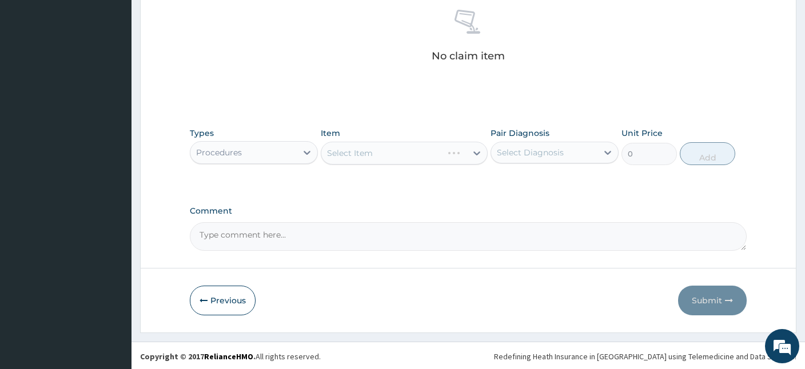
click at [400, 155] on div "Select Item" at bounding box center [404, 153] width 167 height 23
click at [402, 156] on div "Select Item" at bounding box center [393, 153] width 145 height 18
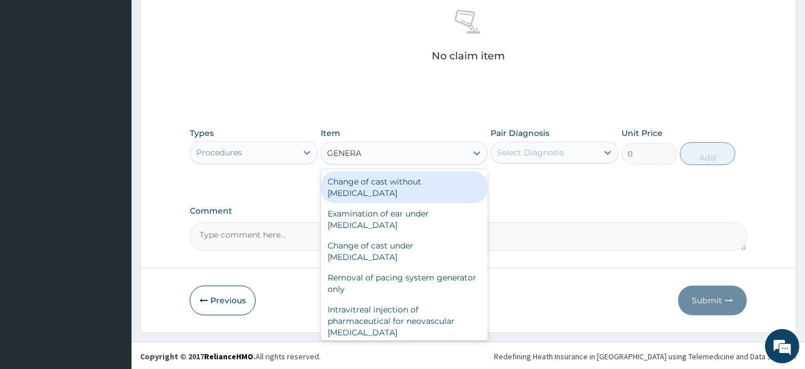
type input "GENERAL"
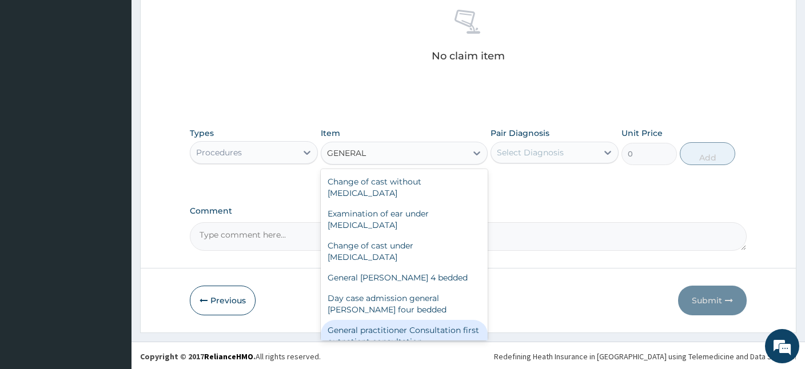
click at [464, 326] on div "General practitioner Consultation first outpatient consultation" at bounding box center [404, 336] width 167 height 32
type input "2400"
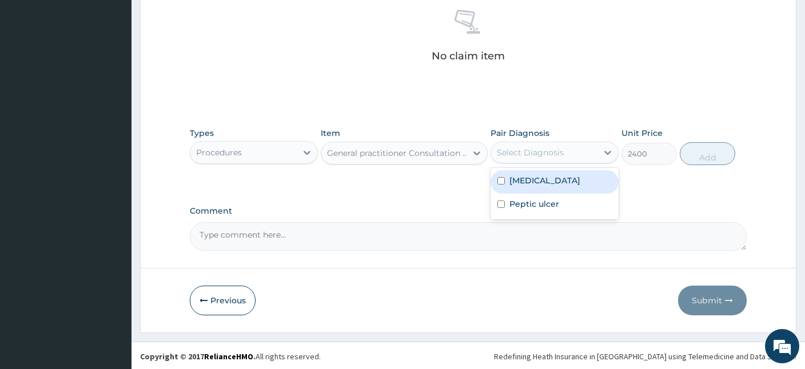
click at [584, 150] on div "Select Diagnosis" at bounding box center [544, 153] width 106 height 18
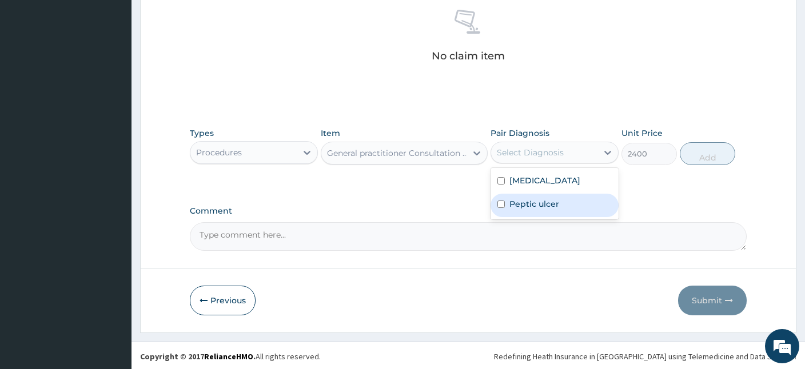
click at [538, 196] on div "Peptic ulcer" at bounding box center [555, 205] width 128 height 23
checkbox input "true"
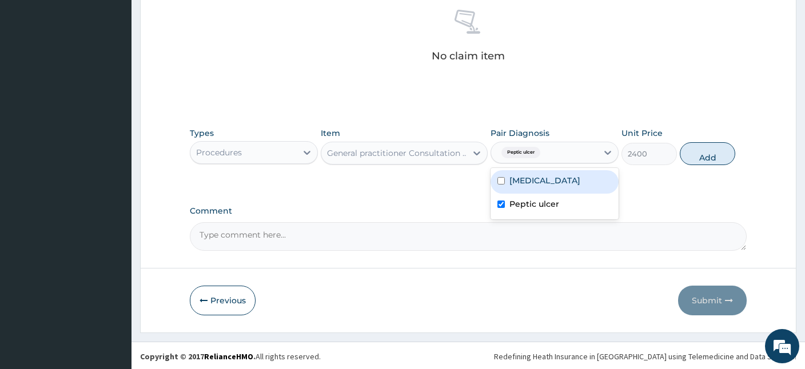
click at [533, 185] on div "[MEDICAL_DATA]" at bounding box center [555, 181] width 128 height 23
checkbox input "true"
click at [708, 147] on button "Add" at bounding box center [707, 153] width 55 height 23
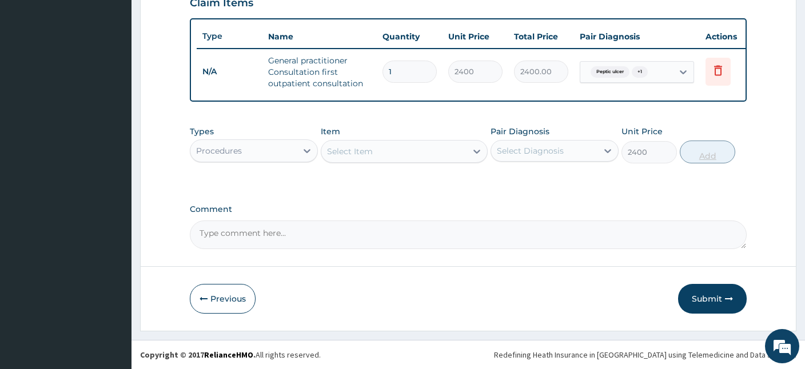
type input "0"
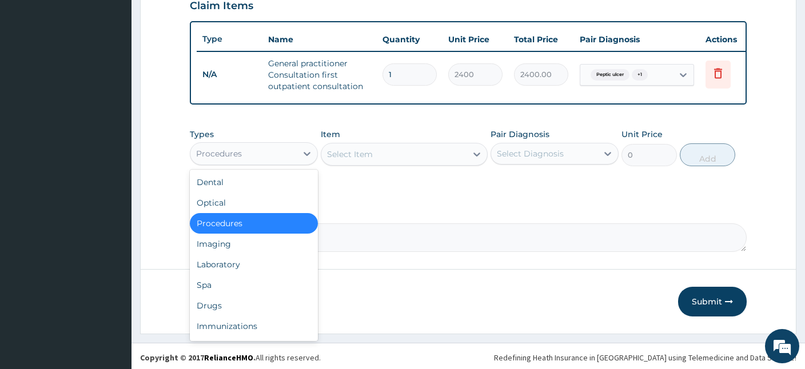
click at [264, 145] on div "Procedures" at bounding box center [243, 154] width 106 height 18
click at [208, 306] on div "Drugs" at bounding box center [254, 306] width 128 height 21
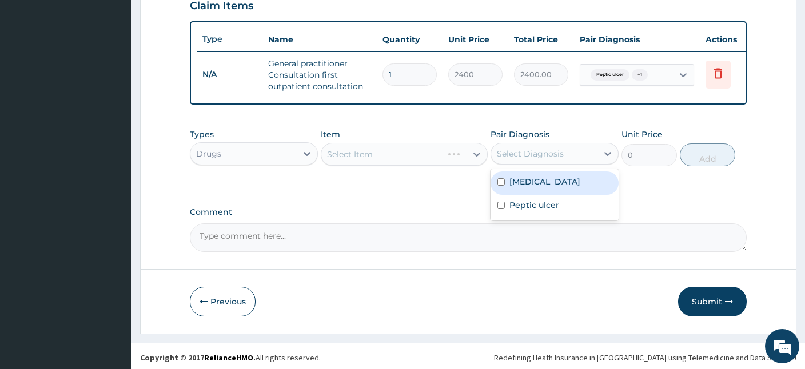
click at [558, 157] on div "Select Diagnosis" at bounding box center [530, 153] width 67 height 11
click at [524, 183] on label "[MEDICAL_DATA]" at bounding box center [544, 181] width 71 height 11
checkbox input "true"
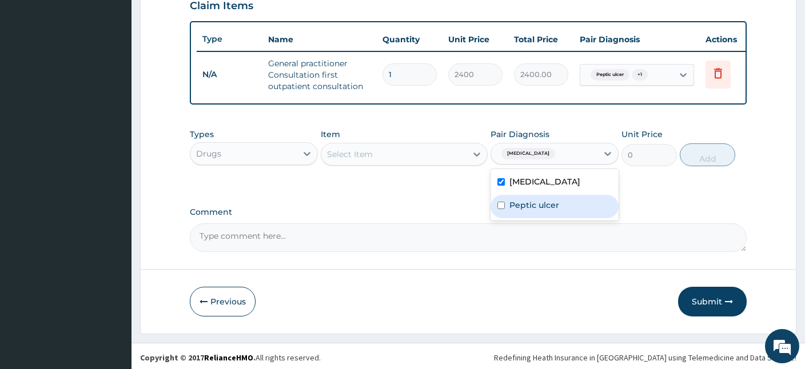
click at [402, 154] on div "Select Item" at bounding box center [393, 154] width 145 height 18
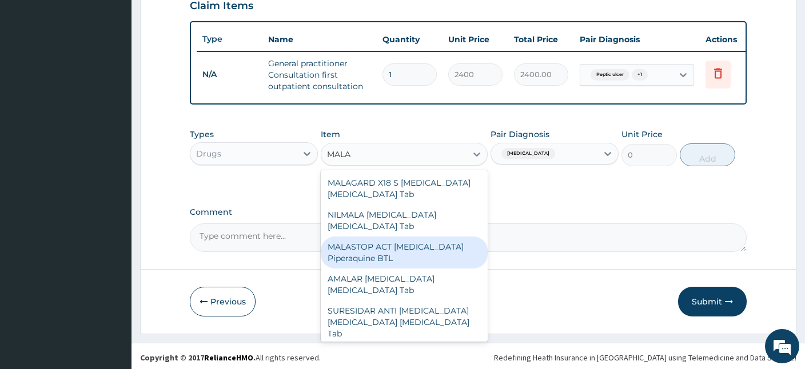
type input "MALA"
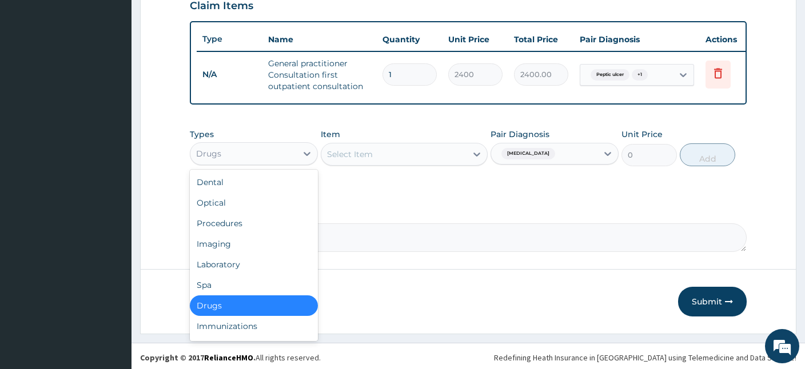
click at [246, 157] on div "Drugs" at bounding box center [243, 154] width 106 height 18
click at [216, 257] on div "Laboratory" at bounding box center [254, 264] width 128 height 21
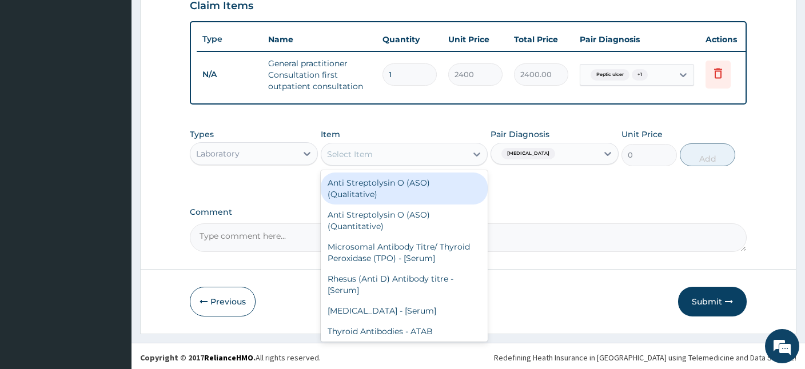
click at [346, 154] on div "Select Item" at bounding box center [350, 154] width 46 height 11
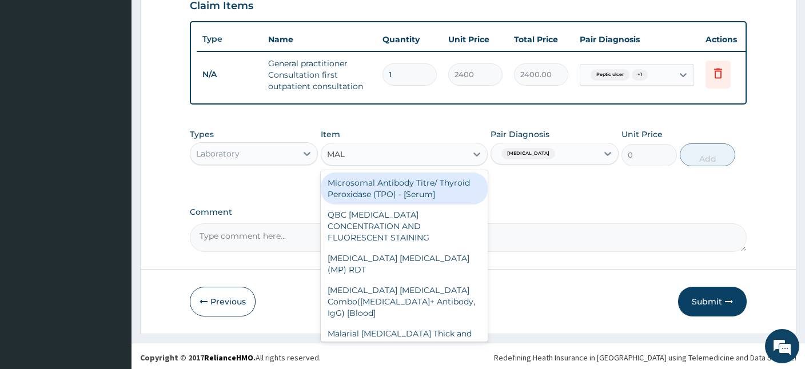
type input "MALA"
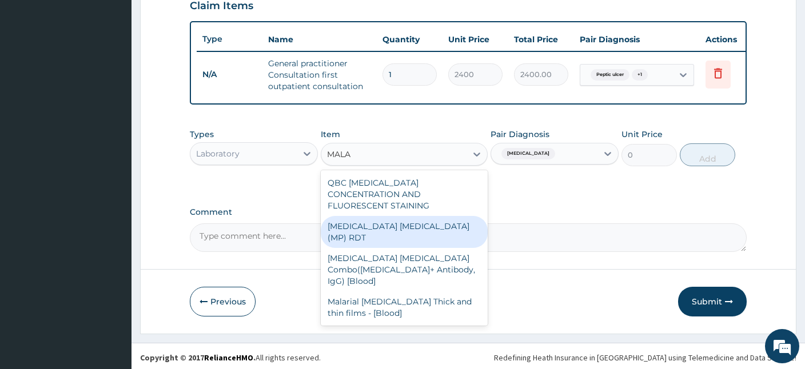
click at [416, 216] on div "[MEDICAL_DATA] [MEDICAL_DATA] (MP) RDT" at bounding box center [404, 232] width 167 height 32
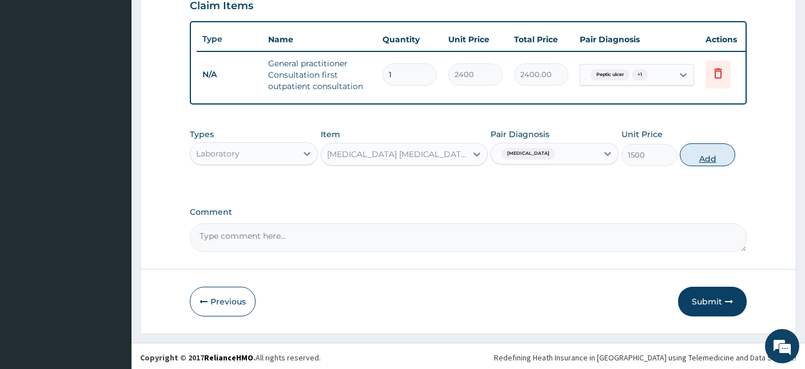
click at [700, 152] on button "Add" at bounding box center [707, 155] width 55 height 23
type input "0"
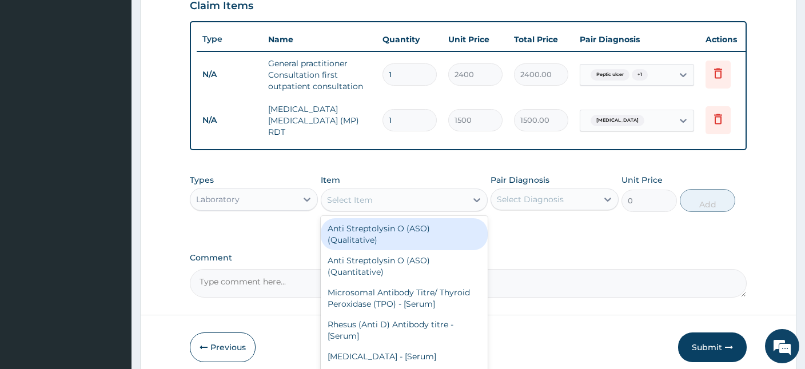
click at [339, 194] on div "Select Item" at bounding box center [350, 199] width 46 height 11
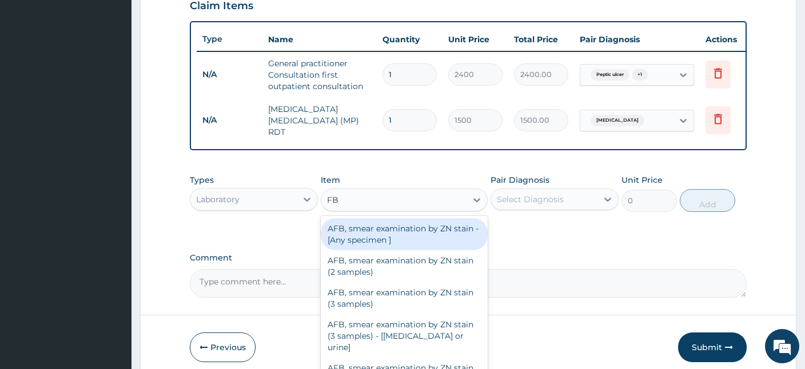
type input "FBC"
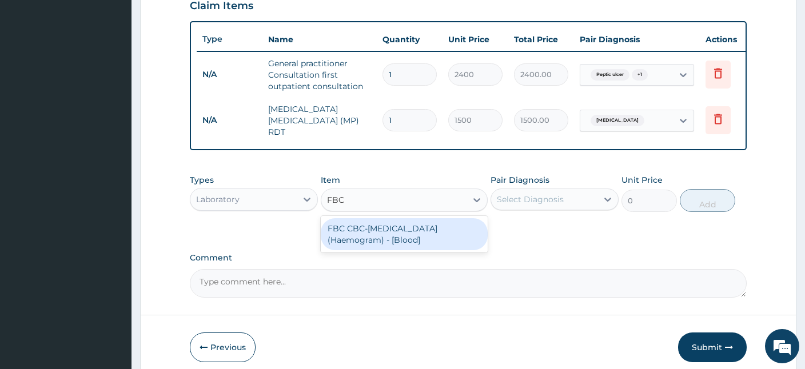
click at [412, 218] on div "FBC CBC-[MEDICAL_DATA] (Haemogram) - [Blood]" at bounding box center [404, 234] width 167 height 32
type input "3000"
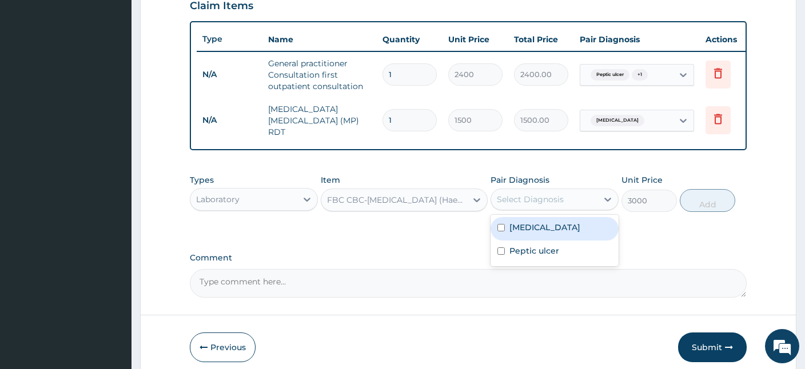
drag, startPoint x: 575, startPoint y: 195, endPoint x: 520, endPoint y: 223, distance: 62.1
click at [520, 210] on div "option [MEDICAL_DATA], selected. option [MEDICAL_DATA] focused, 1 of 2. 2 resul…" at bounding box center [555, 200] width 128 height 22
click at [520, 223] on label "[MEDICAL_DATA]" at bounding box center [544, 227] width 71 height 11
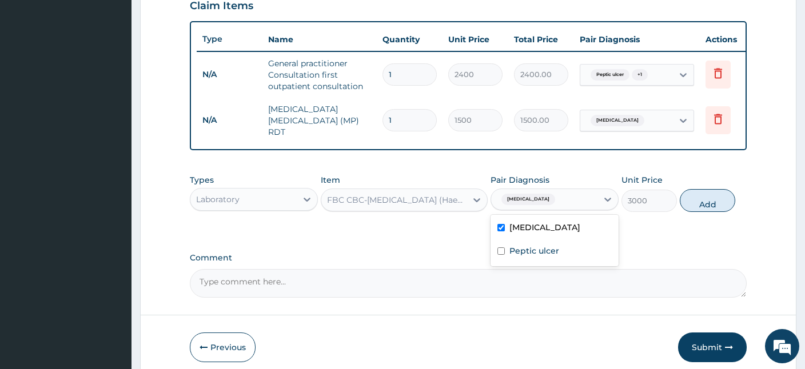
checkbox input "true"
click at [710, 197] on button "Add" at bounding box center [707, 200] width 55 height 23
type input "0"
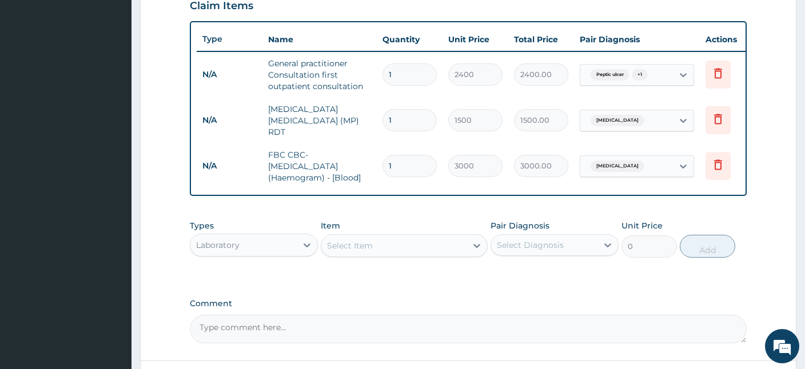
scroll to position [490, 0]
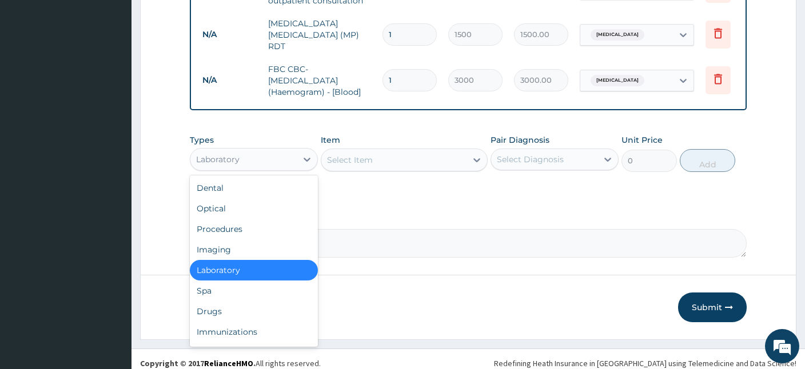
click at [280, 152] on div "Laboratory" at bounding box center [243, 159] width 106 height 18
click at [197, 304] on div "Drugs" at bounding box center [254, 311] width 128 height 21
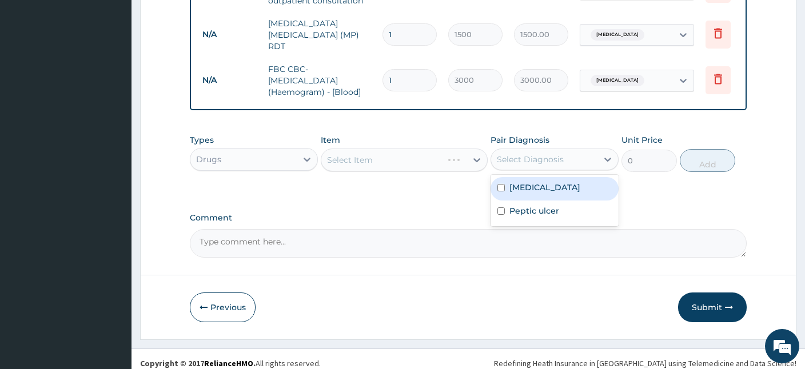
click at [544, 154] on div "Select Diagnosis" at bounding box center [530, 159] width 67 height 11
click at [526, 182] on label "[MEDICAL_DATA]" at bounding box center [544, 187] width 71 height 11
checkbox input "true"
click at [356, 154] on div "Select Item" at bounding box center [350, 159] width 46 height 11
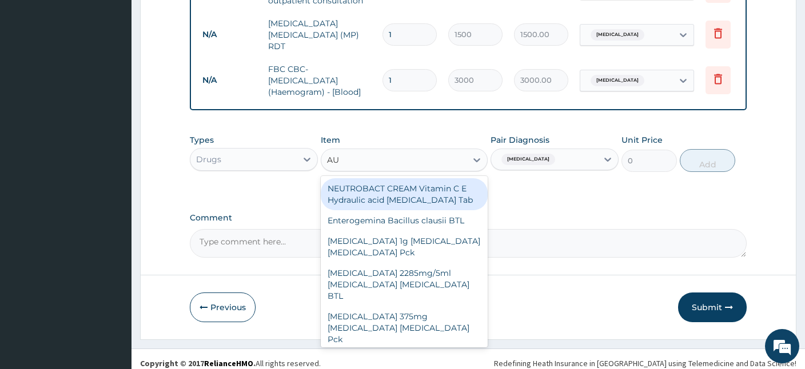
type input "AUG"
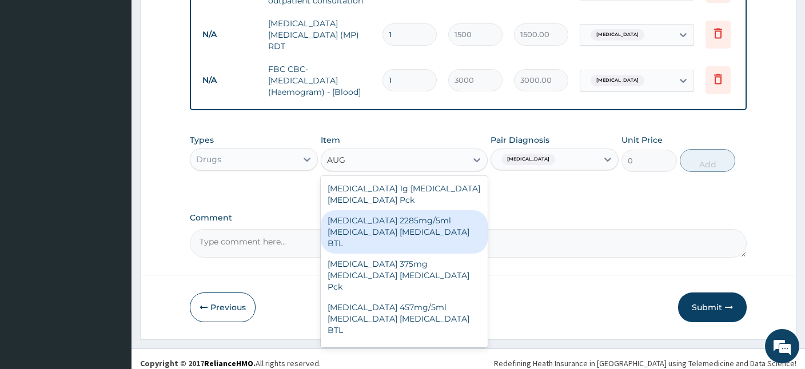
scroll to position [35, 0]
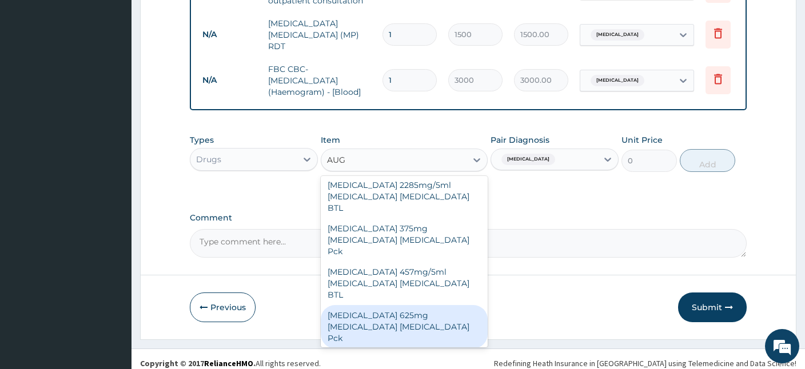
click at [384, 305] on div "[MEDICAL_DATA] 625mg [MEDICAL_DATA] [MEDICAL_DATA] Pck" at bounding box center [404, 326] width 167 height 43
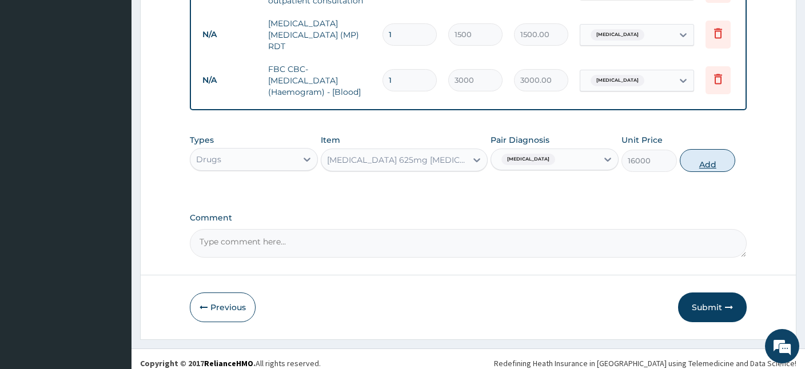
click at [707, 150] on button "Add" at bounding box center [707, 160] width 55 height 23
type input "0"
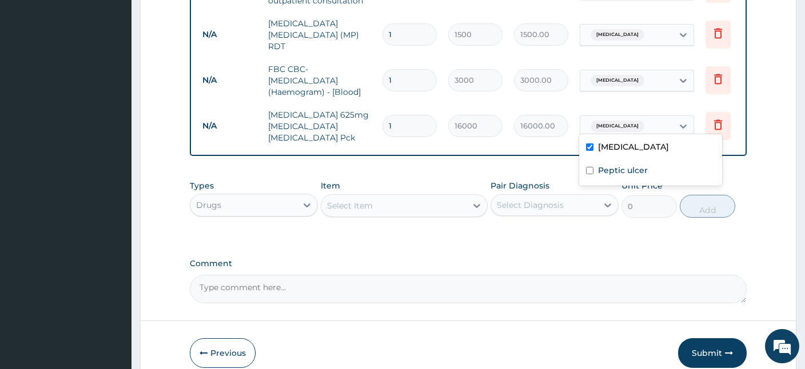
click at [667, 118] on div "[MEDICAL_DATA]" at bounding box center [626, 126] width 93 height 19
click at [608, 168] on label "Peptic ulcer" at bounding box center [623, 170] width 50 height 11
checkbox input "true"
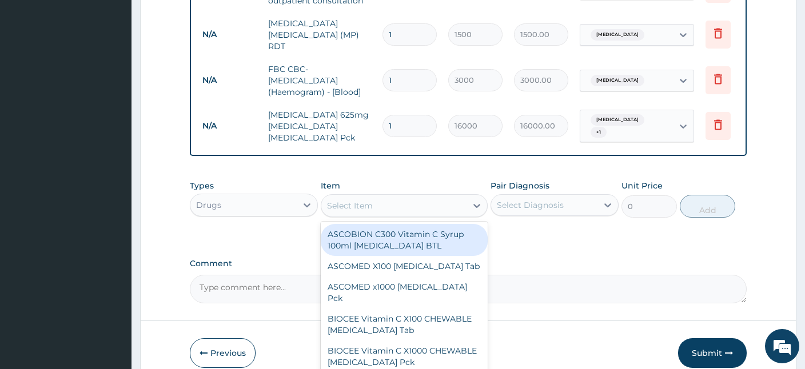
click at [342, 200] on div "Select Item" at bounding box center [350, 205] width 46 height 11
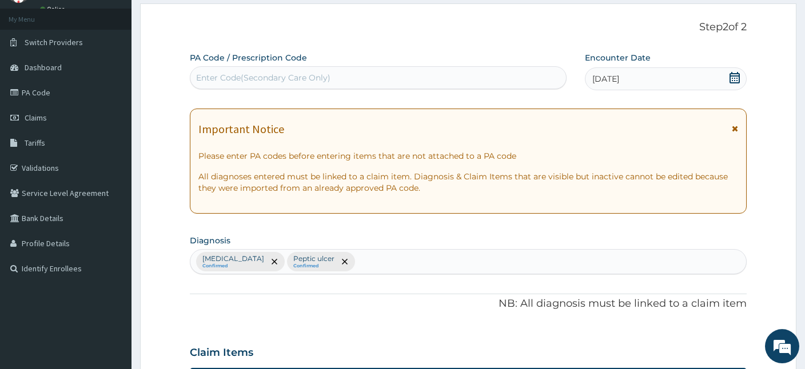
scroll to position [58, 0]
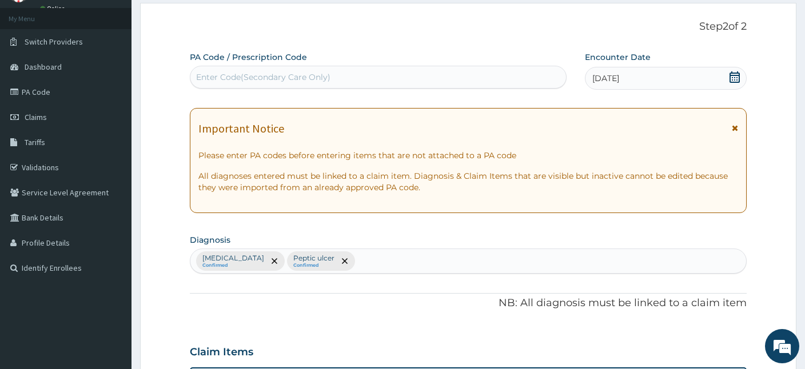
click at [381, 262] on div "[MEDICAL_DATA] Confirmed [MEDICAL_DATA] Confirmed" at bounding box center [468, 261] width 556 height 24
type input "UTI"
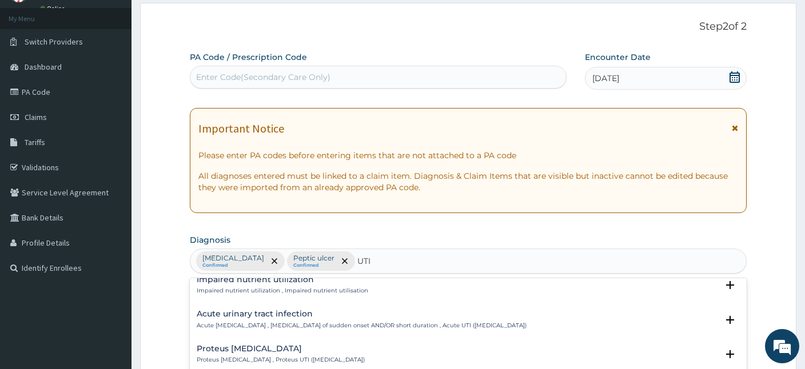
scroll to position [47, 0]
click at [254, 312] on h4 "Acute urinary tract infection" at bounding box center [362, 312] width 330 height 9
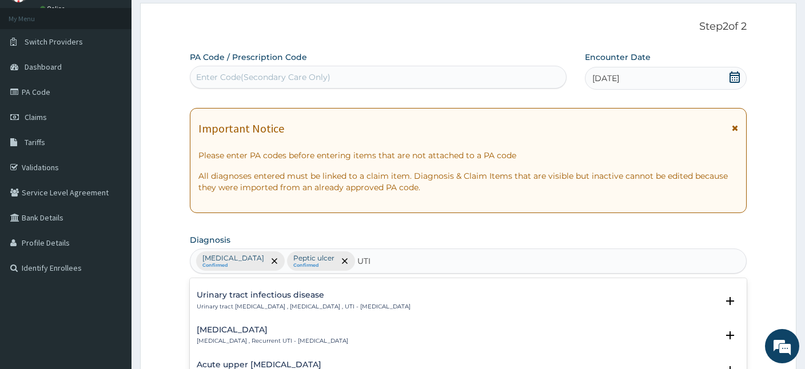
scroll to position [220, 0]
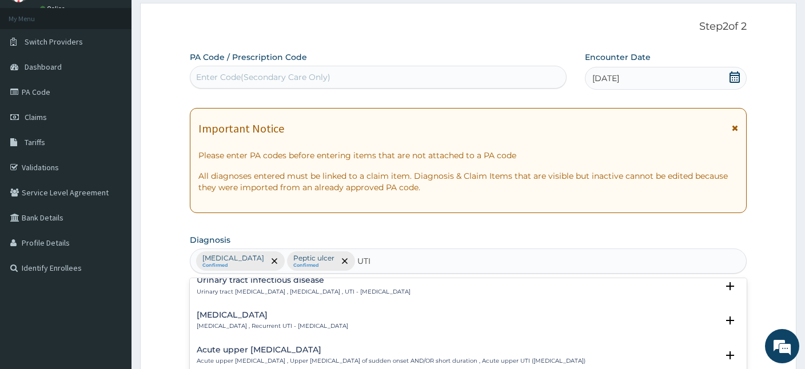
click at [254, 312] on h4 "[MEDICAL_DATA]" at bounding box center [273, 315] width 152 height 9
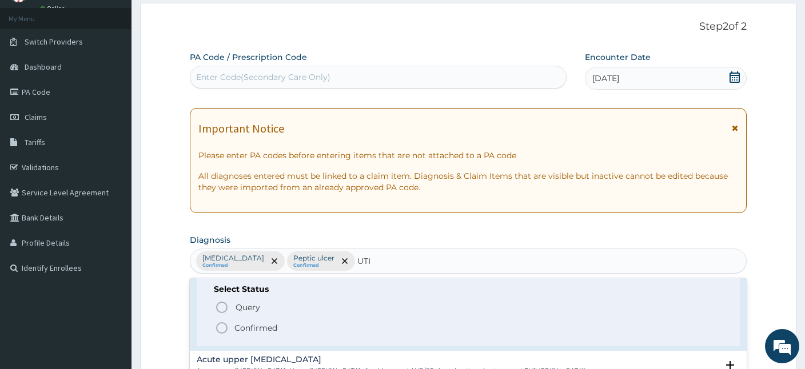
scroll to position [212, 0]
click at [218, 324] on icon "status option filled" at bounding box center [222, 327] width 14 height 14
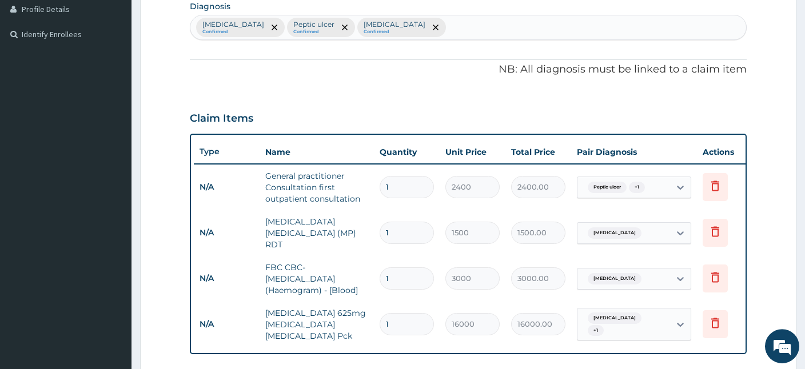
scroll to position [0, 16]
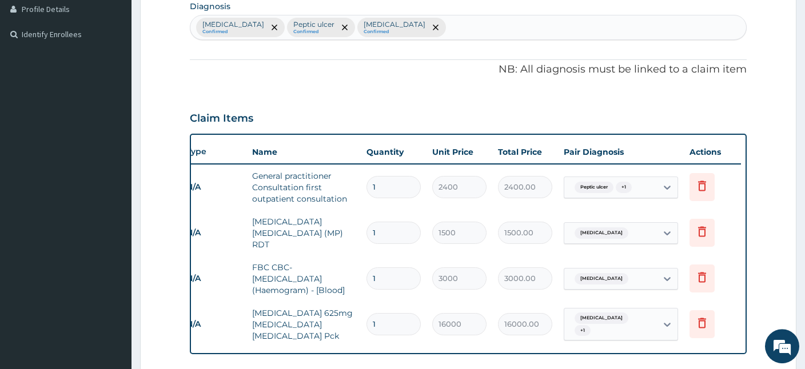
click at [636, 183] on input "text" at bounding box center [636, 187] width 1 height 11
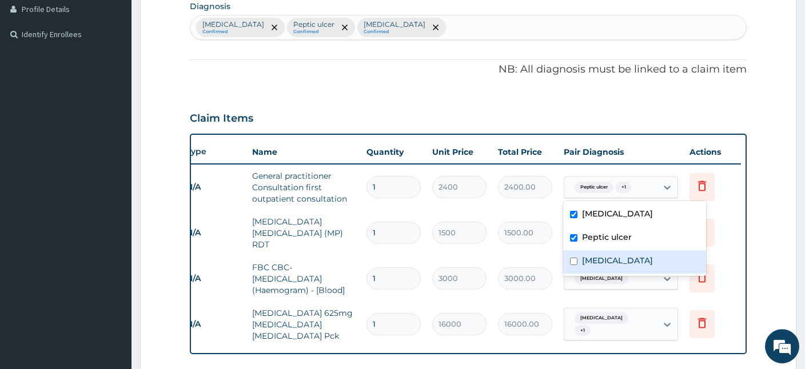
click at [579, 265] on div "[MEDICAL_DATA]" at bounding box center [634, 261] width 143 height 23
checkbox input "true"
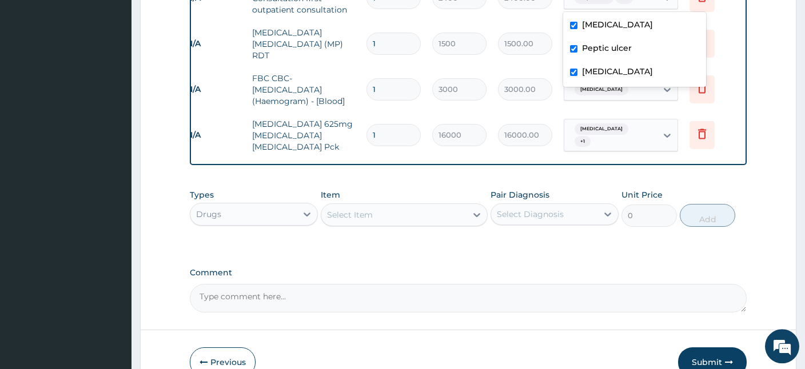
scroll to position [481, 0]
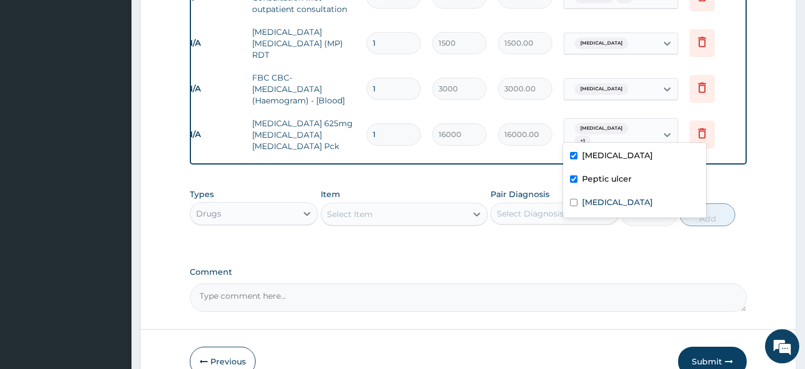
click at [650, 129] on div "[MEDICAL_DATA] + 1" at bounding box center [610, 135] width 93 height 32
click at [609, 216] on div "[MEDICAL_DATA]" at bounding box center [634, 203] width 143 height 23
checkbox input "true"
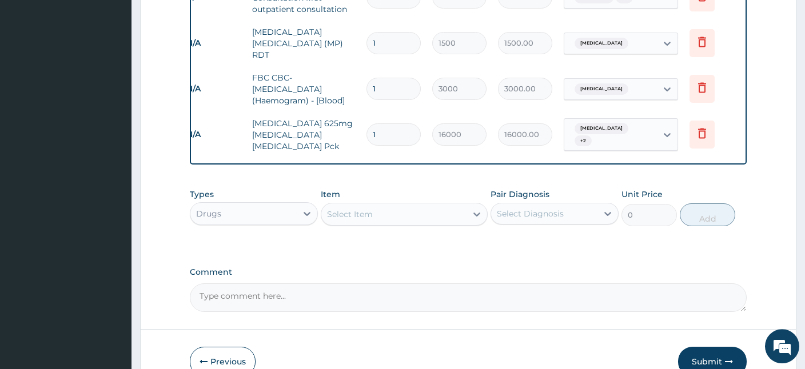
click at [357, 209] on div "Select Item" at bounding box center [350, 214] width 46 height 11
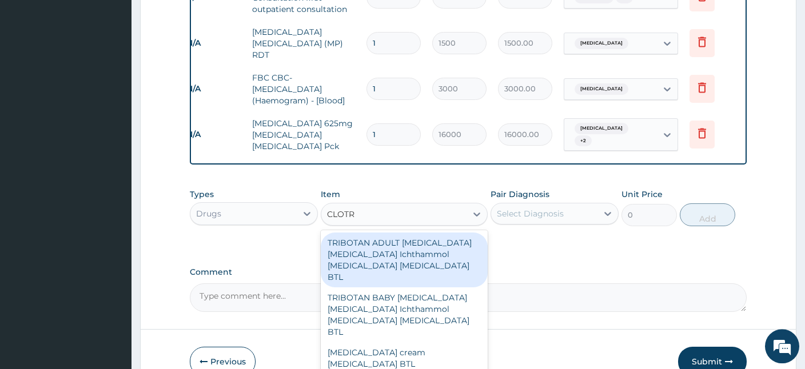
type input "CLOTRI"
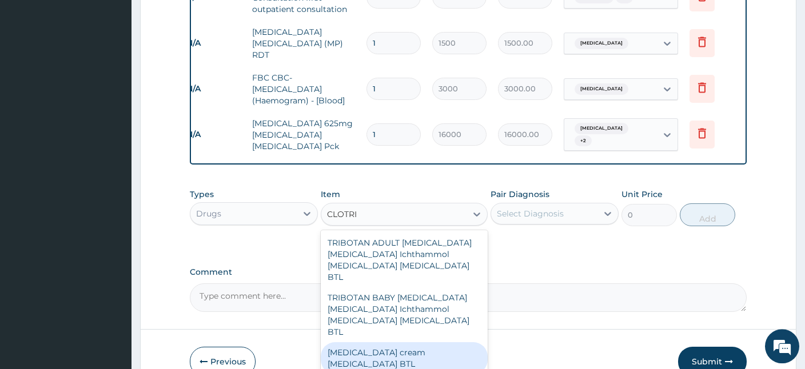
click at [438, 342] on div "[MEDICAL_DATA] cream [MEDICAL_DATA] BTL" at bounding box center [404, 358] width 167 height 32
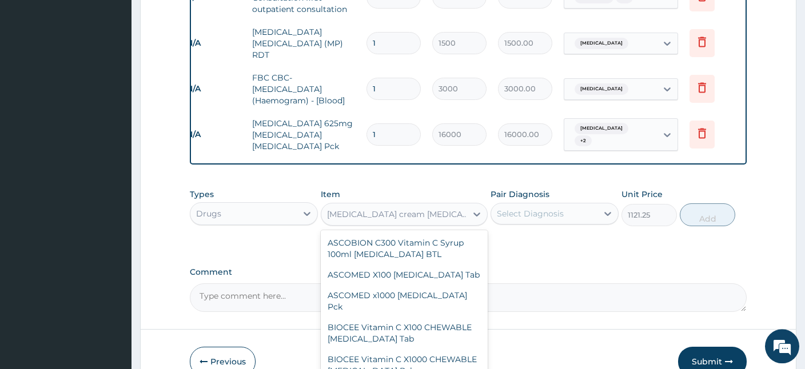
click at [461, 211] on div "[MEDICAL_DATA] cream [MEDICAL_DATA] BTL" at bounding box center [397, 214] width 141 height 11
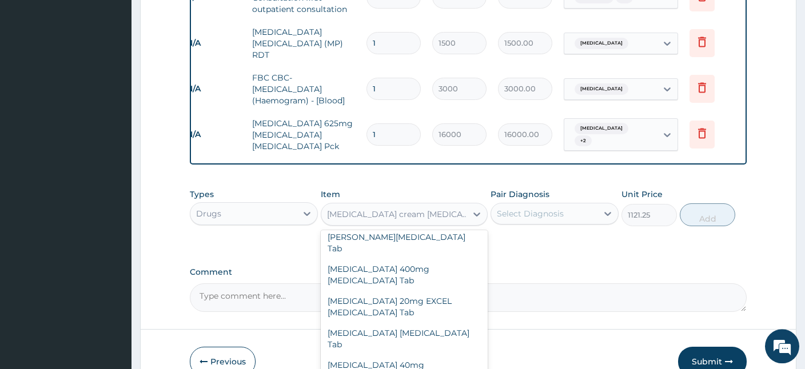
scroll to position [15371, 0]
type input "18112.5"
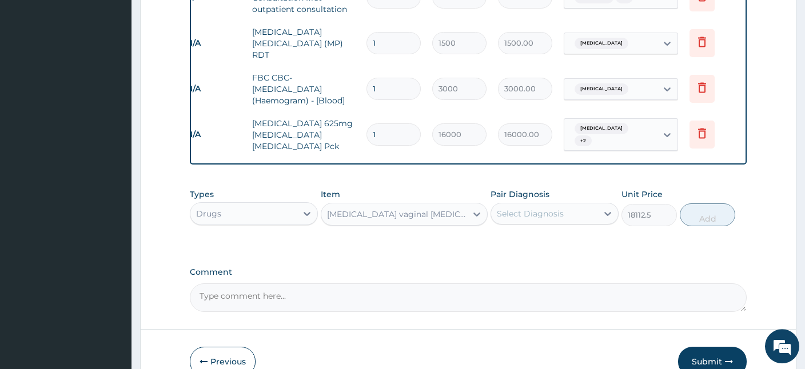
click at [521, 212] on div "Select Diagnosis" at bounding box center [544, 214] width 106 height 18
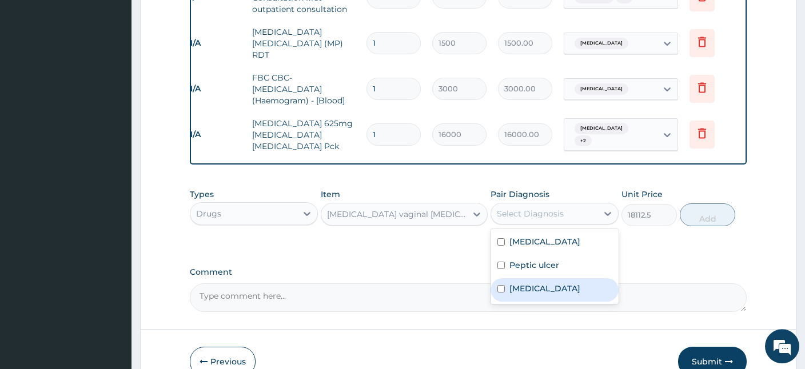
click at [532, 288] on label "[MEDICAL_DATA]" at bounding box center [544, 288] width 71 height 11
checkbox input "true"
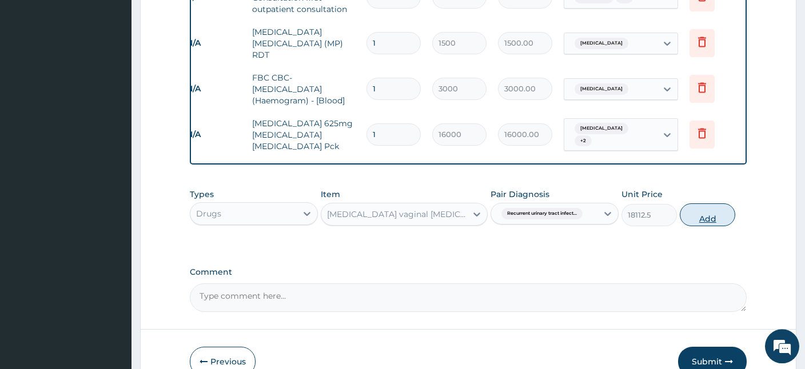
click at [694, 209] on button "Add" at bounding box center [707, 215] width 55 height 23
type input "0"
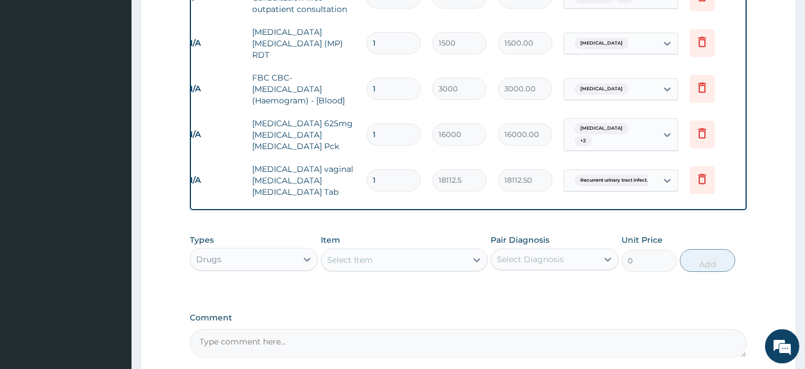
click at [370, 254] on div "Select Item" at bounding box center [350, 259] width 46 height 11
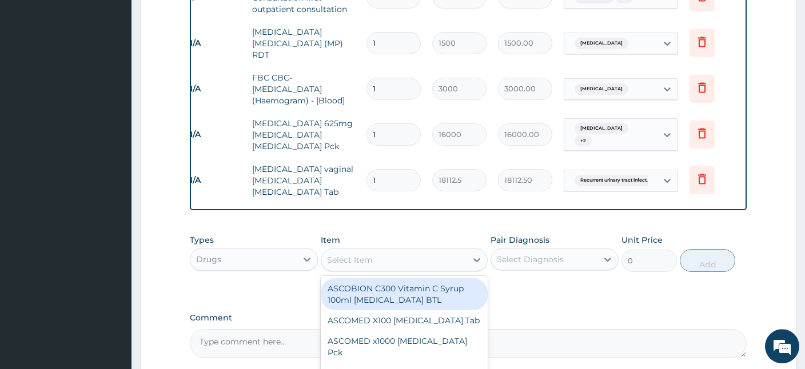
click at [335, 254] on div "Select Item" at bounding box center [350, 259] width 46 height 11
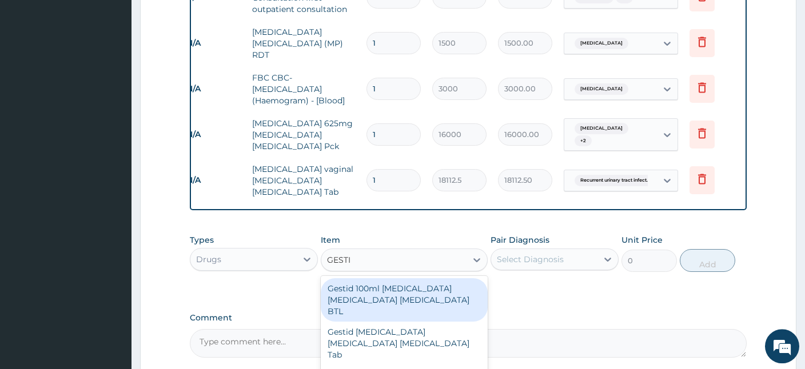
type input "GESTID"
click at [352, 305] on div "Gestid 100ml [MEDICAL_DATA] [MEDICAL_DATA] [MEDICAL_DATA] BTL" at bounding box center [404, 299] width 167 height 43
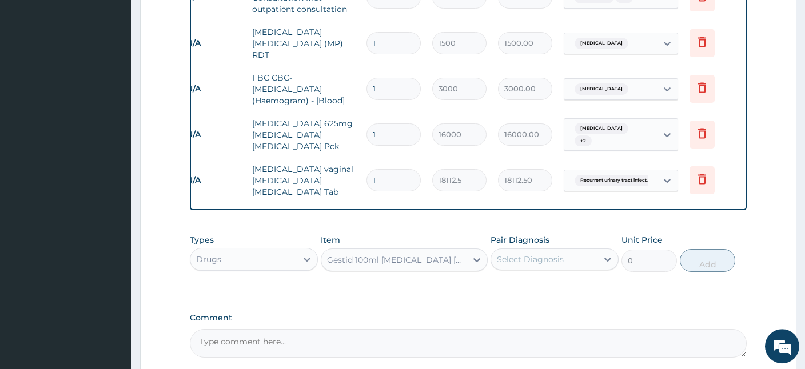
type input "828"
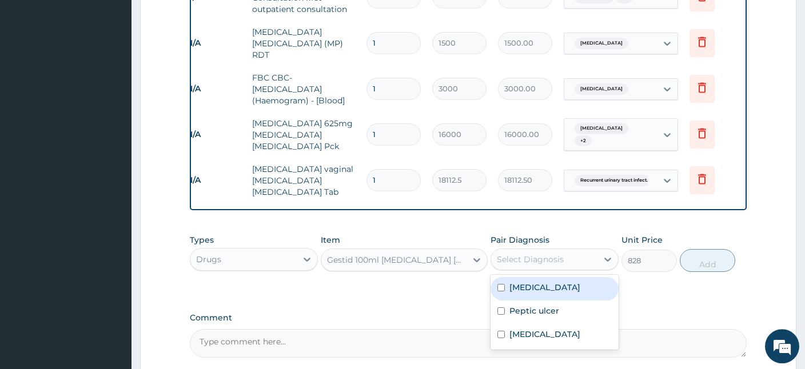
click at [551, 254] on div "Select Diagnosis" at bounding box center [530, 259] width 67 height 11
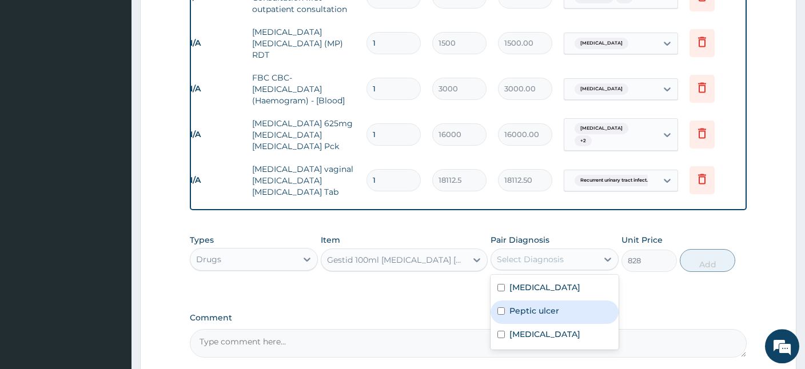
click at [530, 305] on label "Peptic ulcer" at bounding box center [534, 310] width 50 height 11
checkbox input "true"
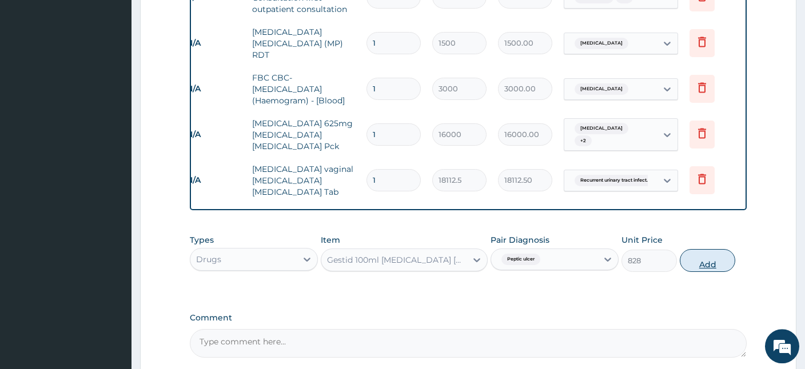
click at [694, 249] on button "Add" at bounding box center [707, 260] width 55 height 23
type input "0"
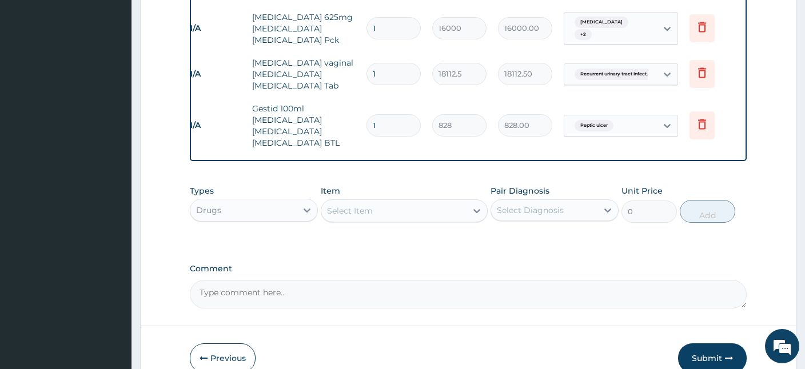
scroll to position [588, 0]
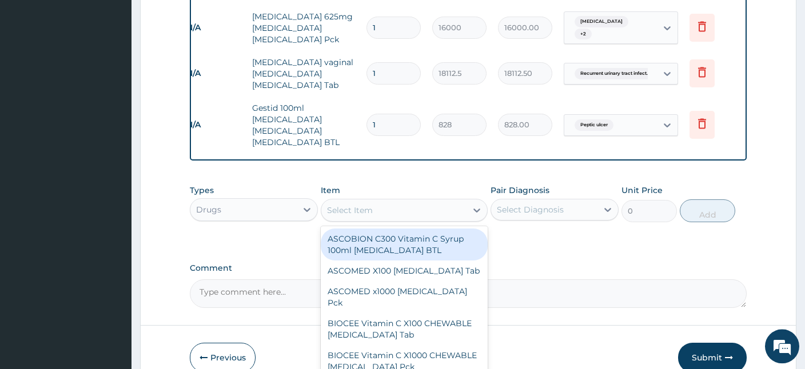
click at [414, 201] on div "Select Item" at bounding box center [393, 210] width 145 height 18
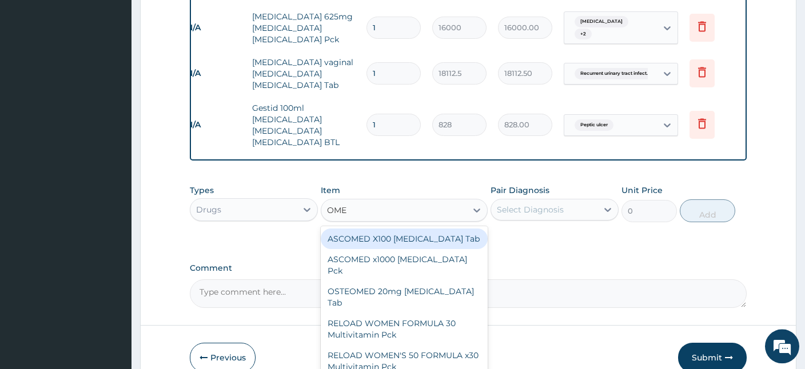
type input "OMEP"
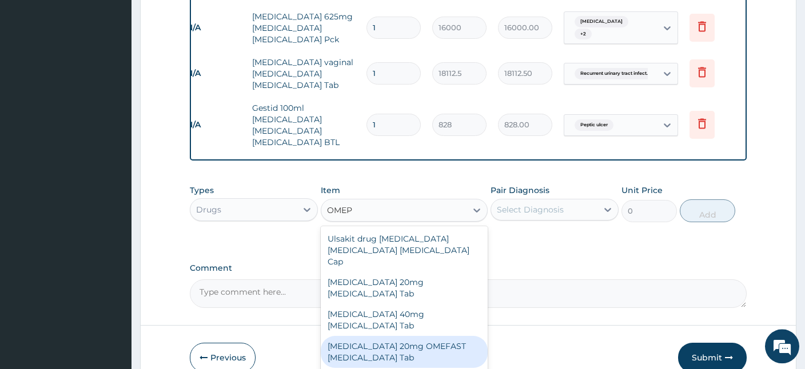
click at [378, 336] on div "[MEDICAL_DATA] 20mg OMEFAST [MEDICAL_DATA] Tab" at bounding box center [404, 352] width 167 height 32
type input "931.5"
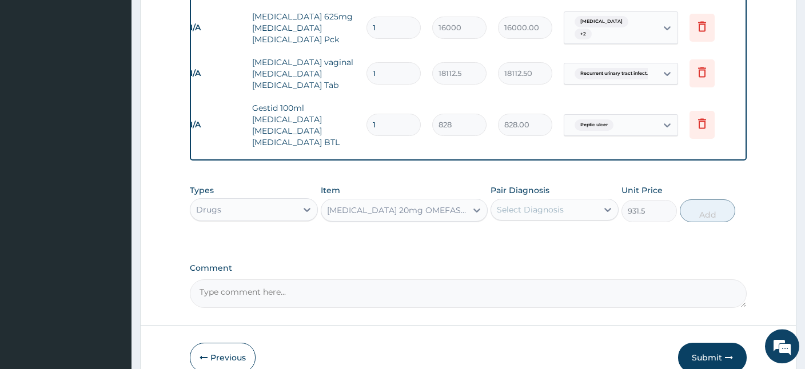
click at [585, 201] on div "Select Diagnosis" at bounding box center [544, 210] width 106 height 18
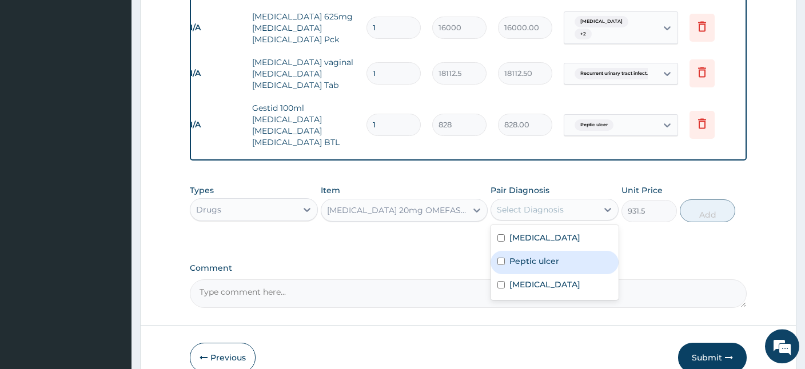
click at [533, 256] on label "Peptic ulcer" at bounding box center [534, 261] width 50 height 11
checkbox input "true"
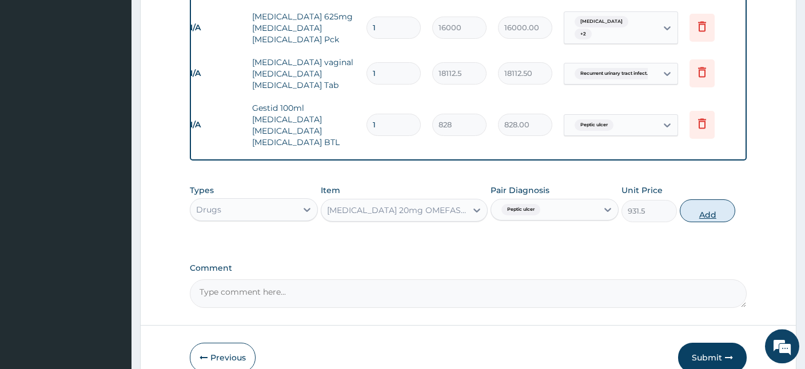
click at [714, 200] on button "Add" at bounding box center [707, 211] width 55 height 23
type input "0"
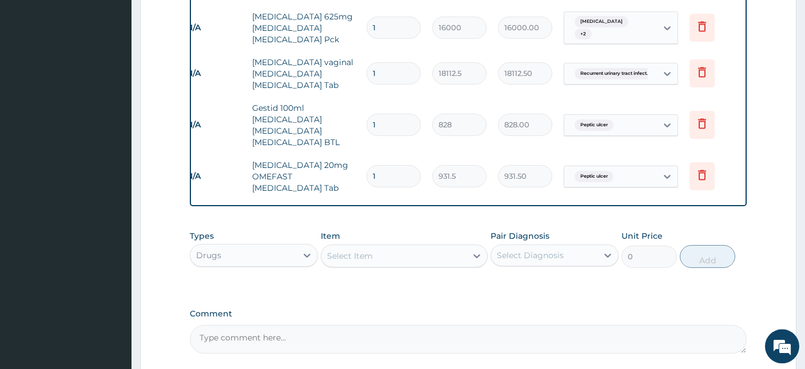
click at [387, 247] on div "Select Item" at bounding box center [393, 256] width 145 height 18
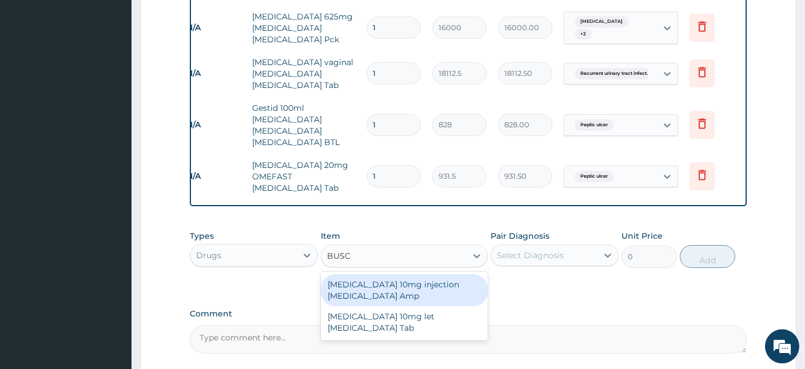
type input "BUSCOP"
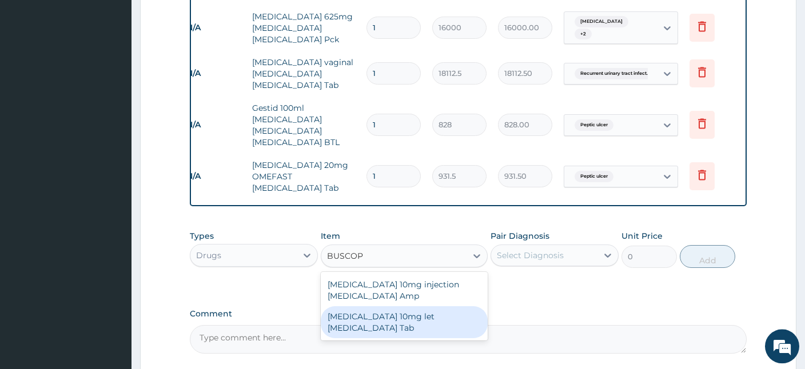
click at [370, 306] on div "[MEDICAL_DATA] 10mg let [MEDICAL_DATA] Tab" at bounding box center [404, 322] width 167 height 32
type input "86.25"
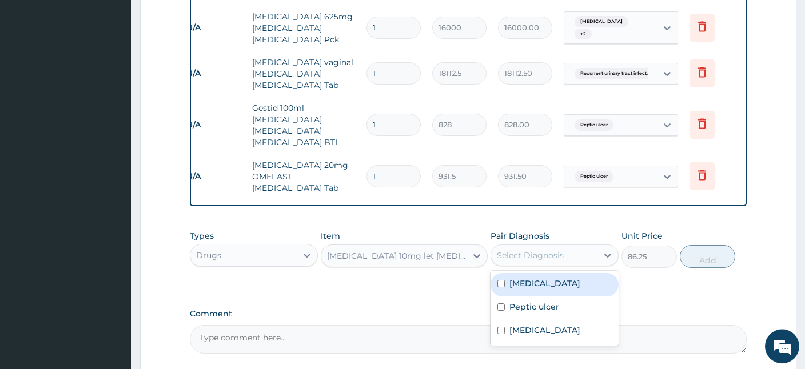
click at [549, 250] on div "Select Diagnosis" at bounding box center [530, 255] width 67 height 11
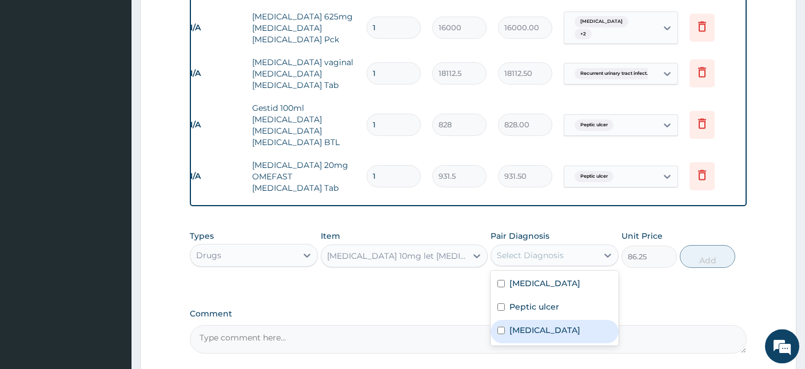
click at [526, 327] on label "[MEDICAL_DATA]" at bounding box center [544, 330] width 71 height 11
checkbox input "true"
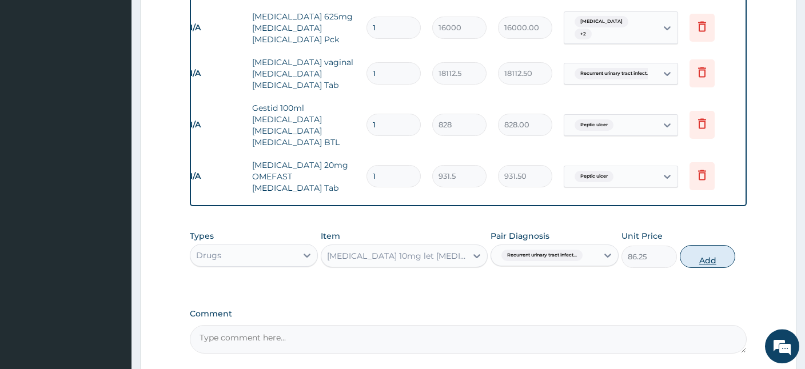
click at [713, 245] on button "Add" at bounding box center [707, 256] width 55 height 23
type input "0"
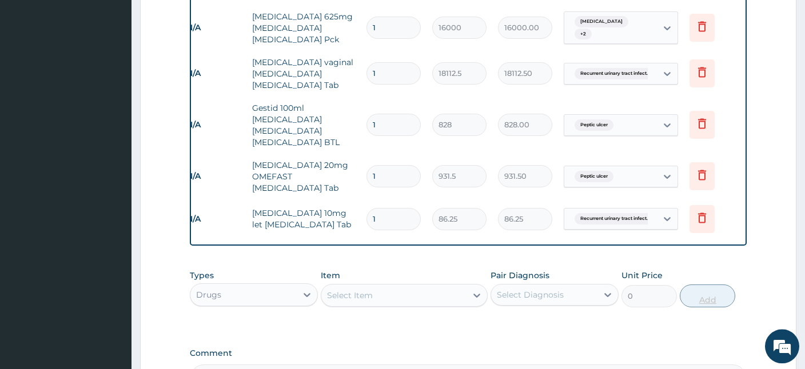
type input "0.00"
type input "0"
type input "1"
type input "86.25"
type input "10"
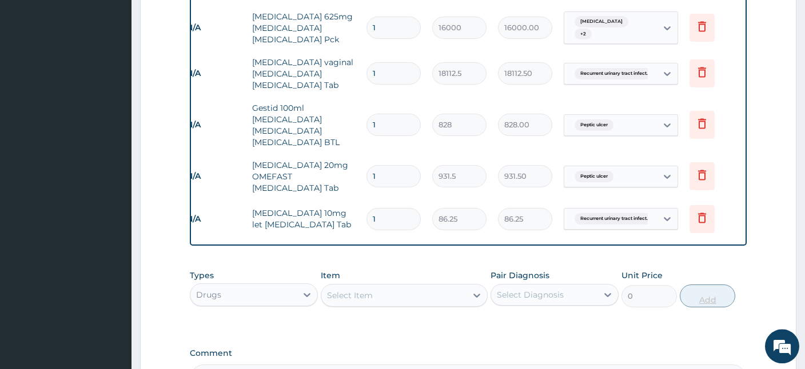
type input "862.50"
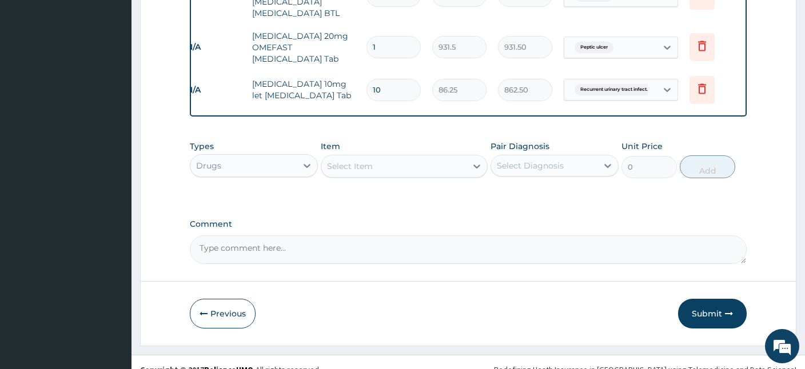
type input "10"
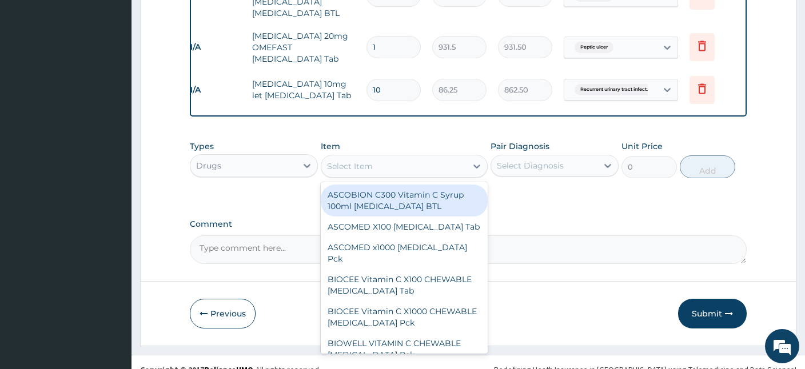
click at [413, 157] on div "Select Item" at bounding box center [393, 166] width 145 height 18
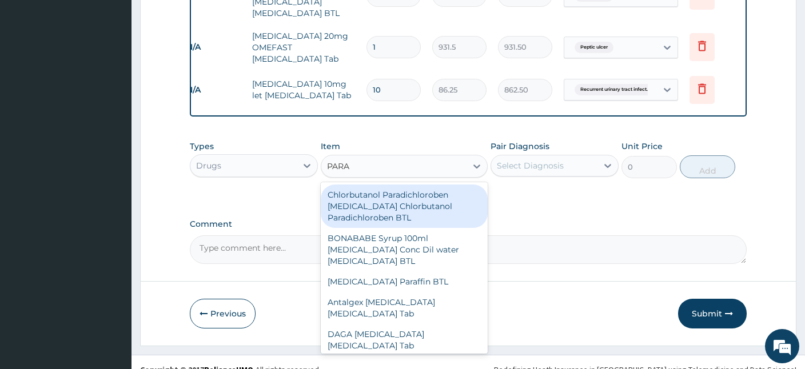
type input "PARAC"
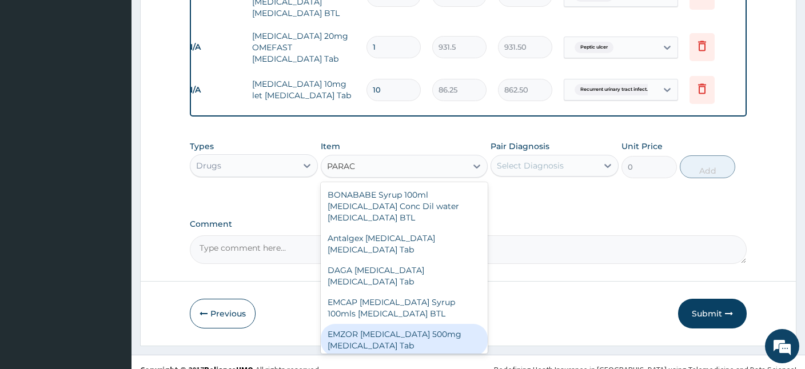
click at [378, 325] on div "EMZOR [MEDICAL_DATA] 500mg [MEDICAL_DATA] Tab" at bounding box center [404, 340] width 167 height 32
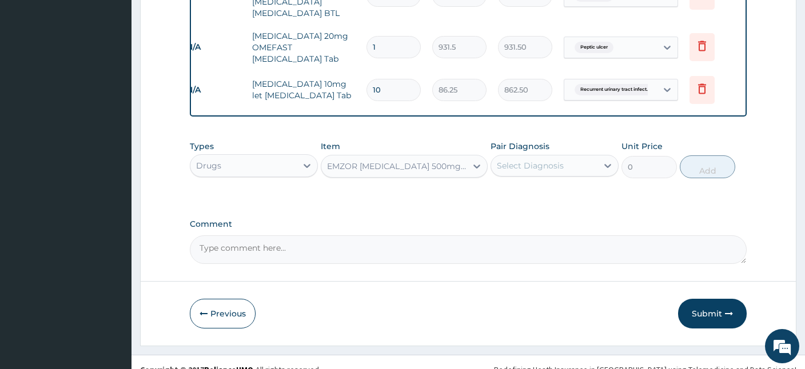
type input "17.25"
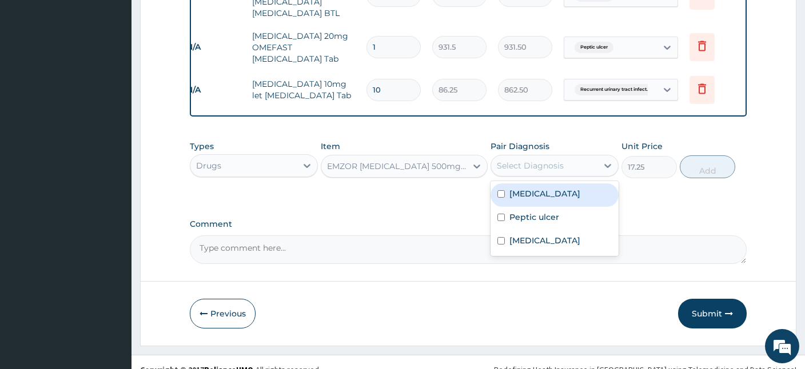
click at [567, 157] on div "Select Diagnosis" at bounding box center [544, 166] width 106 height 18
click at [511, 188] on label "[MEDICAL_DATA]" at bounding box center [544, 193] width 71 height 11
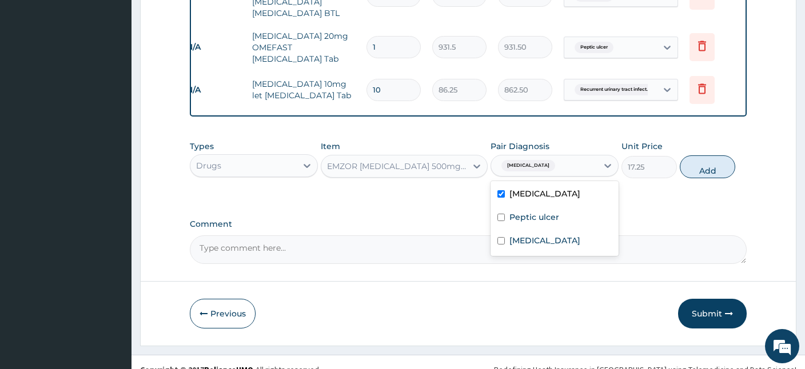
checkbox input "true"
click at [528, 212] on label "Peptic ulcer" at bounding box center [534, 217] width 50 height 11
checkbox input "true"
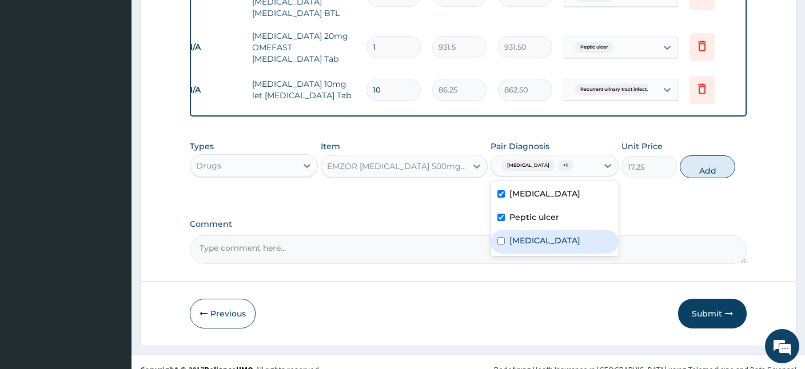
click at [521, 235] on label "[MEDICAL_DATA]" at bounding box center [544, 240] width 71 height 11
checkbox input "true"
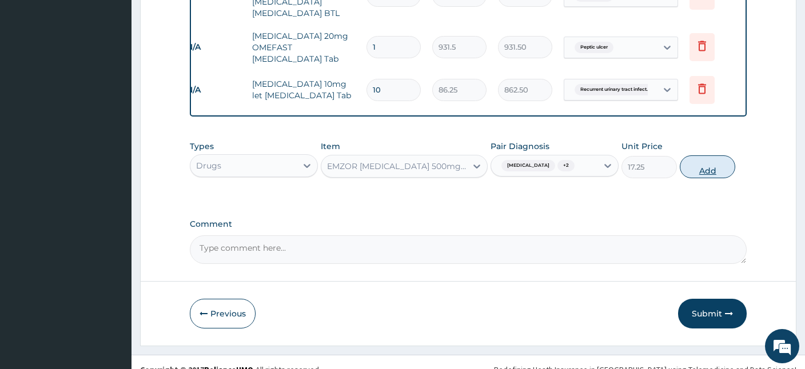
click at [708, 160] on button "Add" at bounding box center [707, 167] width 55 height 23
type input "0"
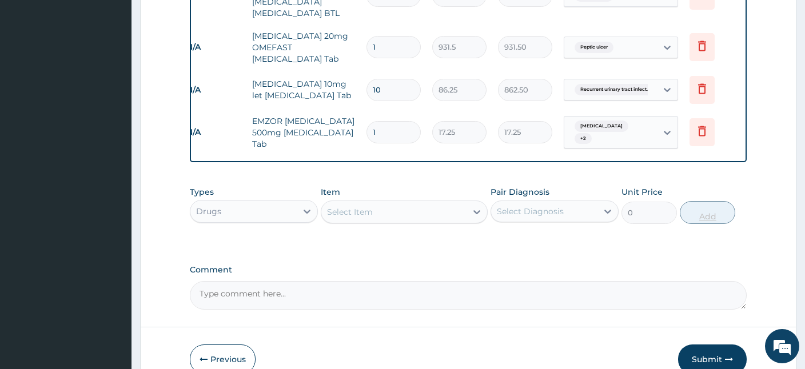
type input "18"
type input "310.50"
